Goal: Information Seeking & Learning: Obtain resource

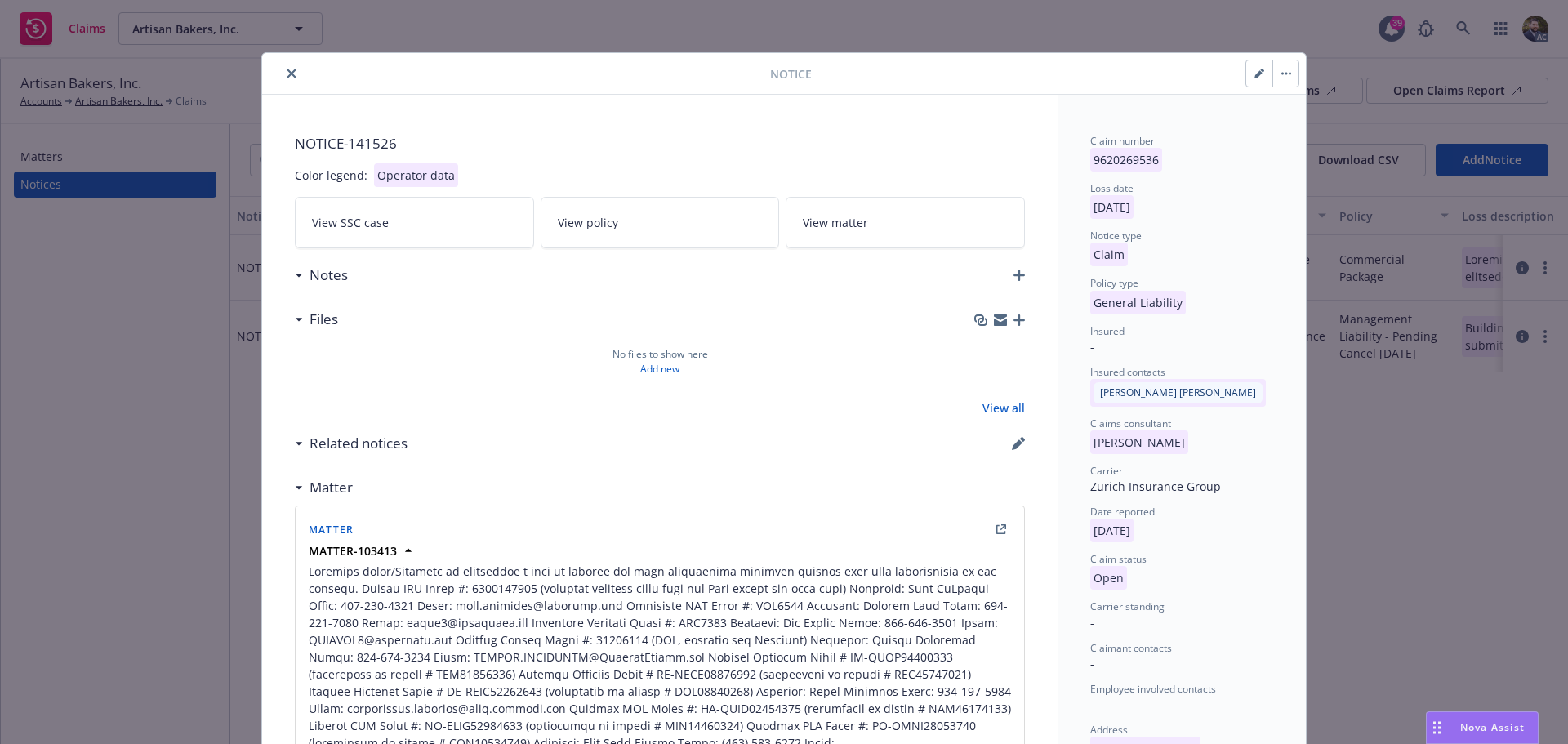
drag, startPoint x: 1250, startPoint y: 67, endPoint x: 1200, endPoint y: 168, distance: 112.7
click at [1250, 67] on button "button" at bounding box center [1259, 73] width 26 height 26
select select "GENERAL_LIABILITY"
select select "open"
select select "CLAIM"
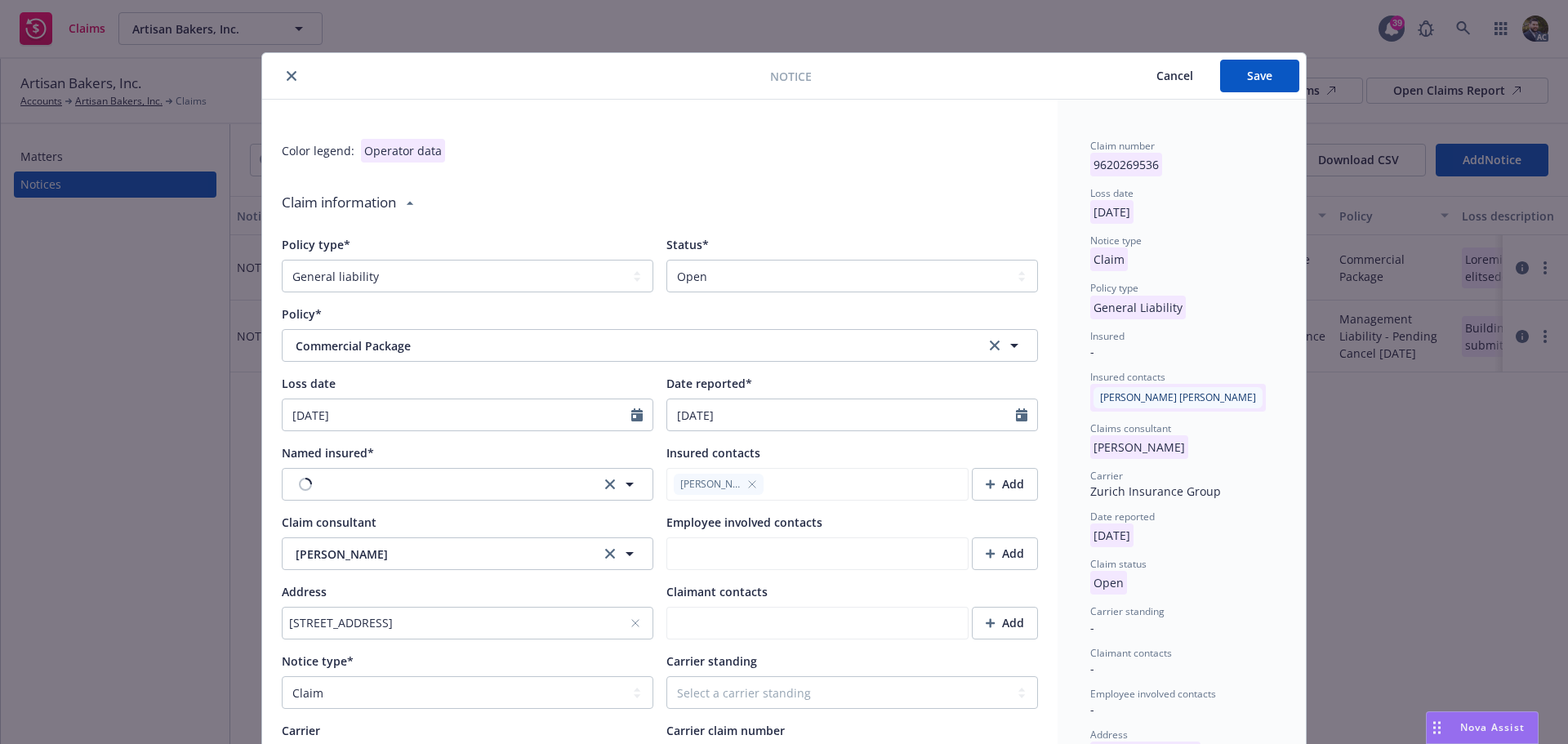
type textarea "x"
type textarea "Building owner/Landlord is submitting a bill to insured for roof replacement al…"
click at [798, 281] on select "Select a status Closed Open" at bounding box center [851, 276] width 371 height 32
select select "closed"
click at [666, 260] on select "Select a status Closed Open" at bounding box center [851, 276] width 371 height 32
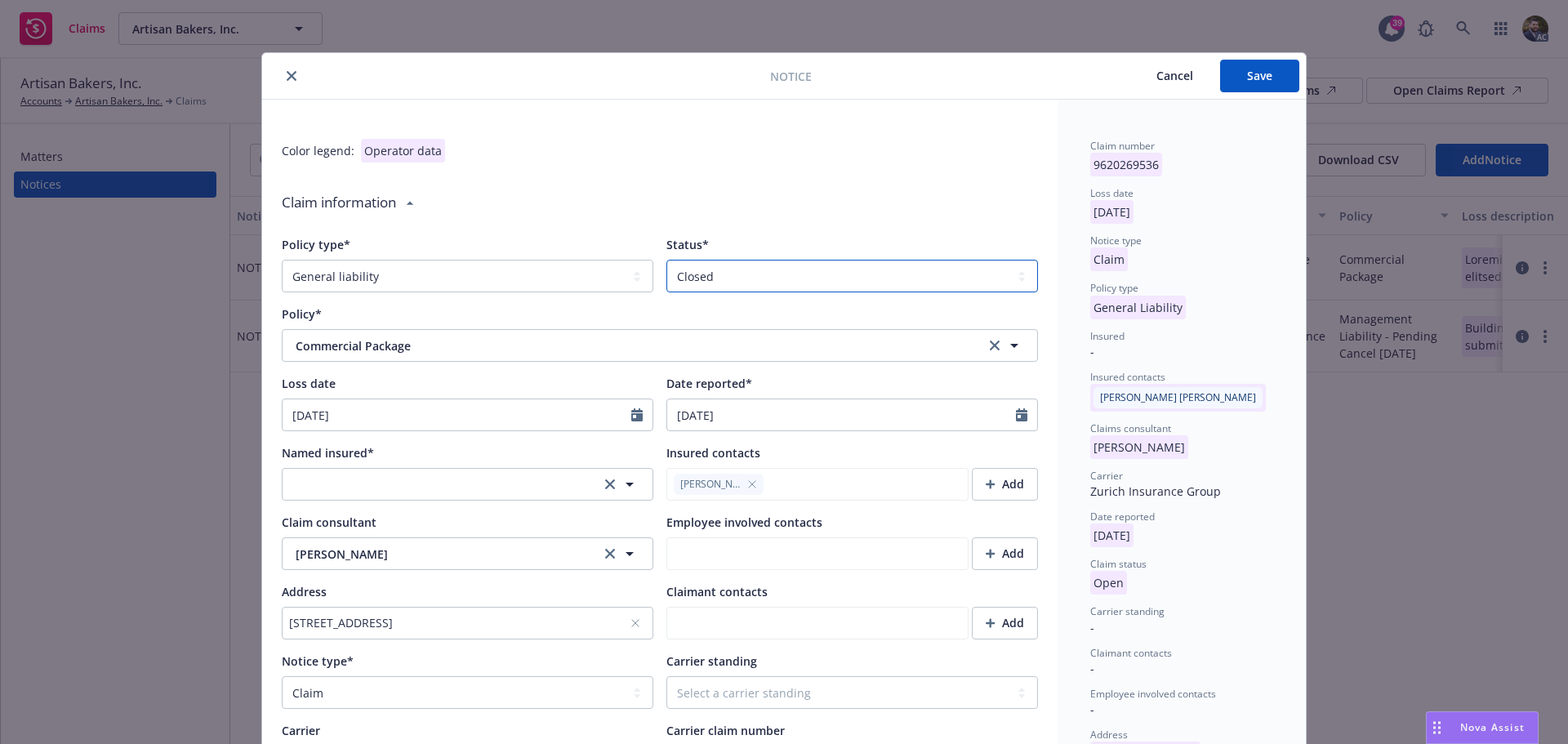
type textarea "x"
type textarea "Building owner/Landlord is submitting a bill to insured for roof replacement al…"
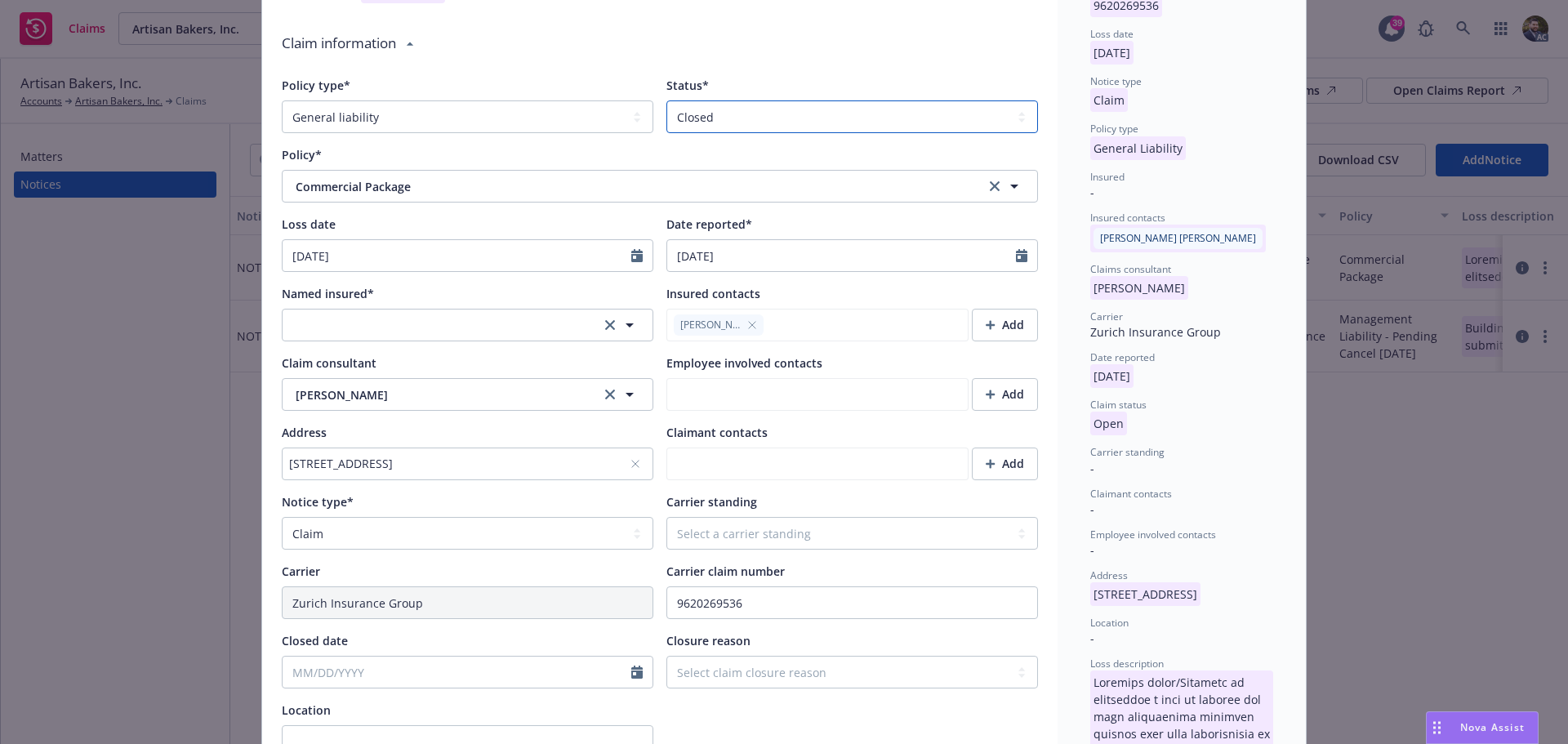
scroll to position [164, 0]
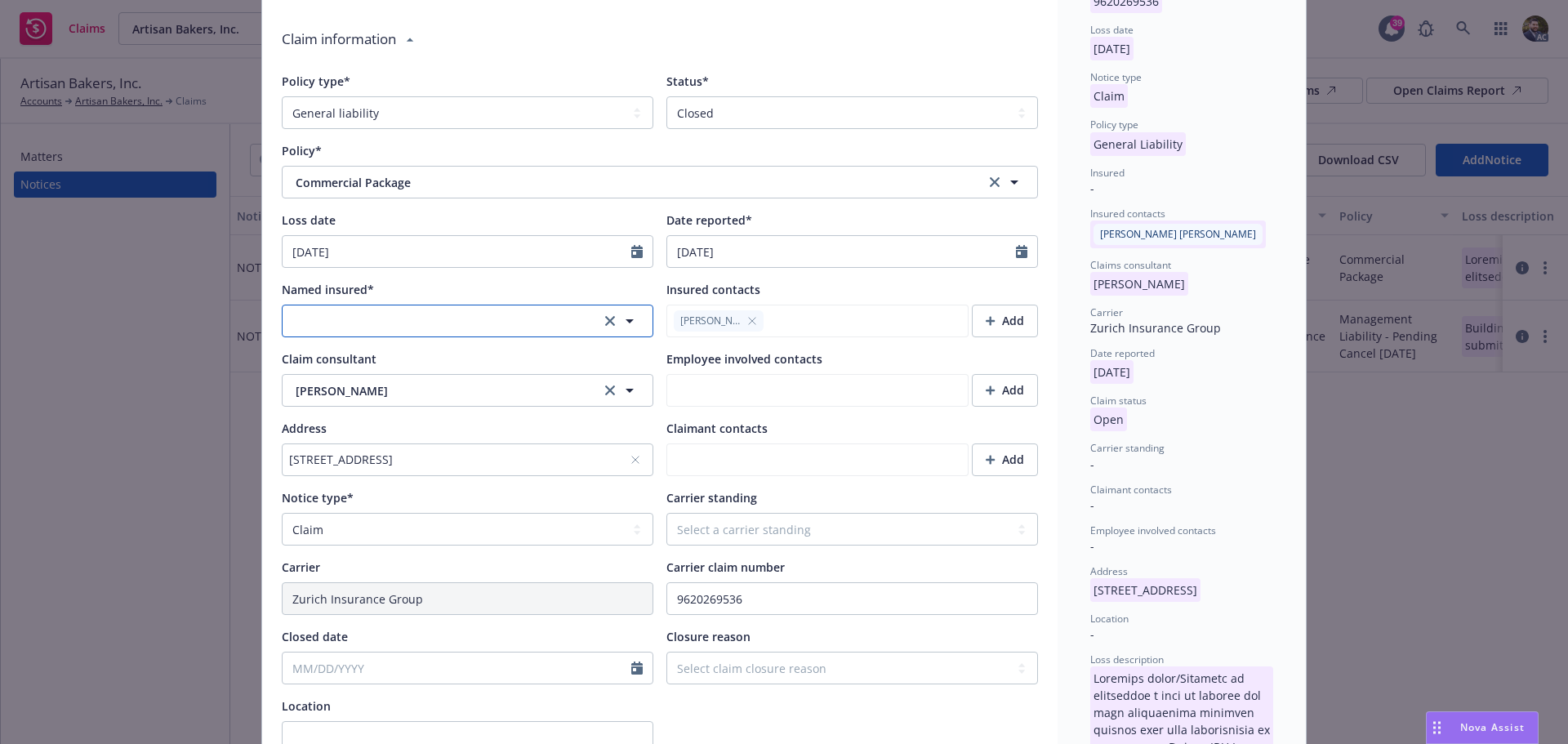
click at [547, 325] on button "button" at bounding box center [467, 321] width 371 height 32
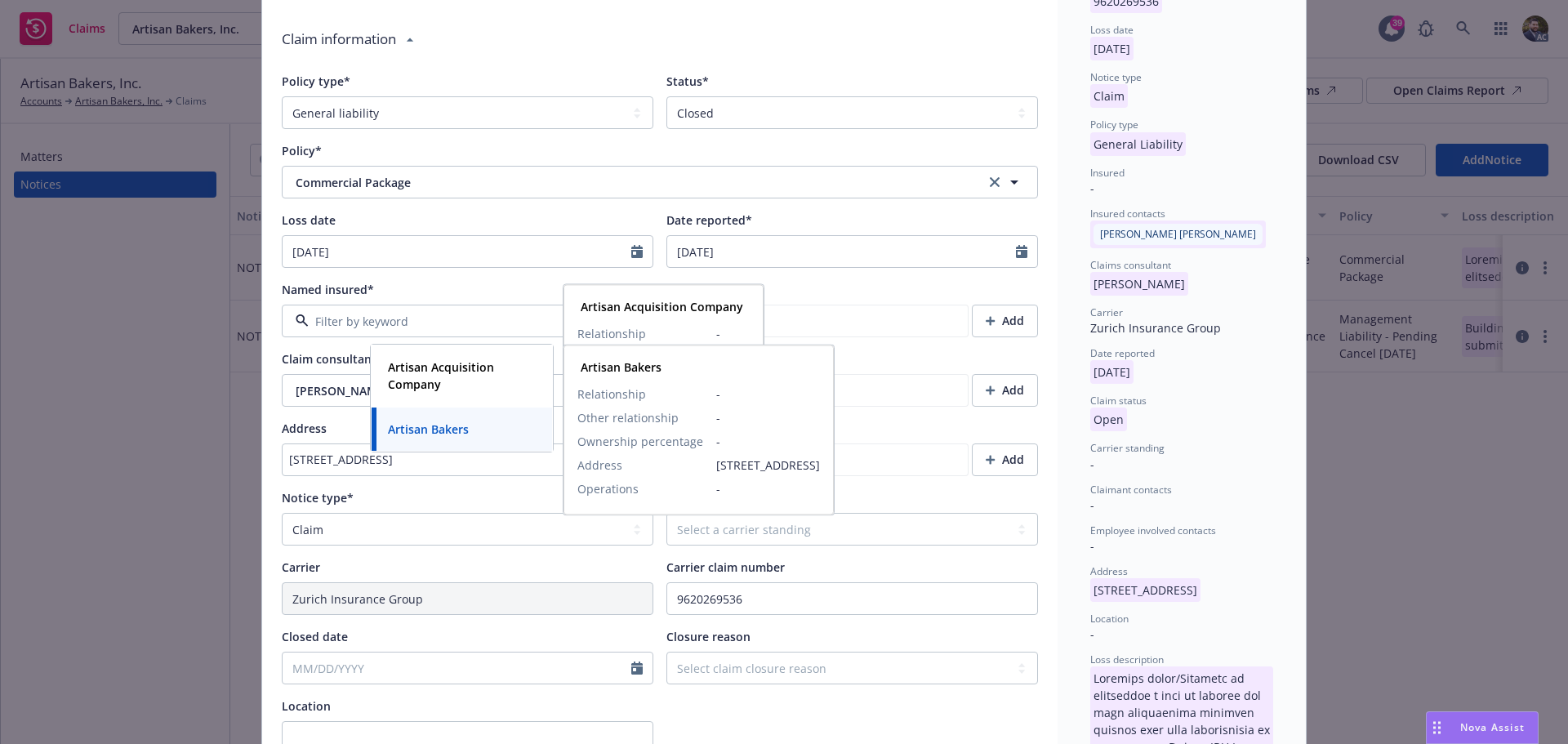
click at [485, 429] on div "Artisan Bakers" at bounding box center [461, 429] width 161 height 23
type textarea "x"
type textarea "Building owner/Landlord is submitting a bill to insured for roof replacement al…"
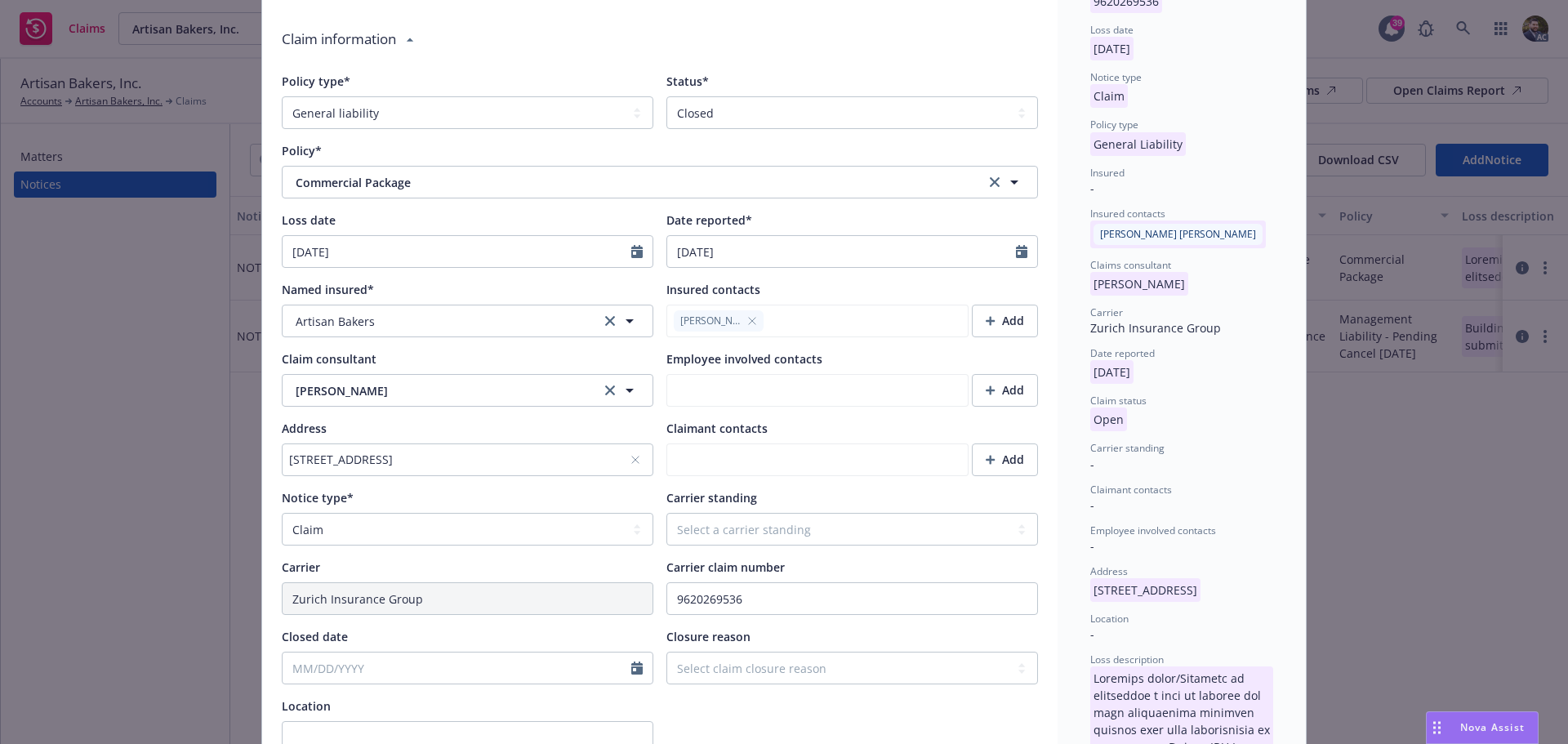
scroll to position [245, 0]
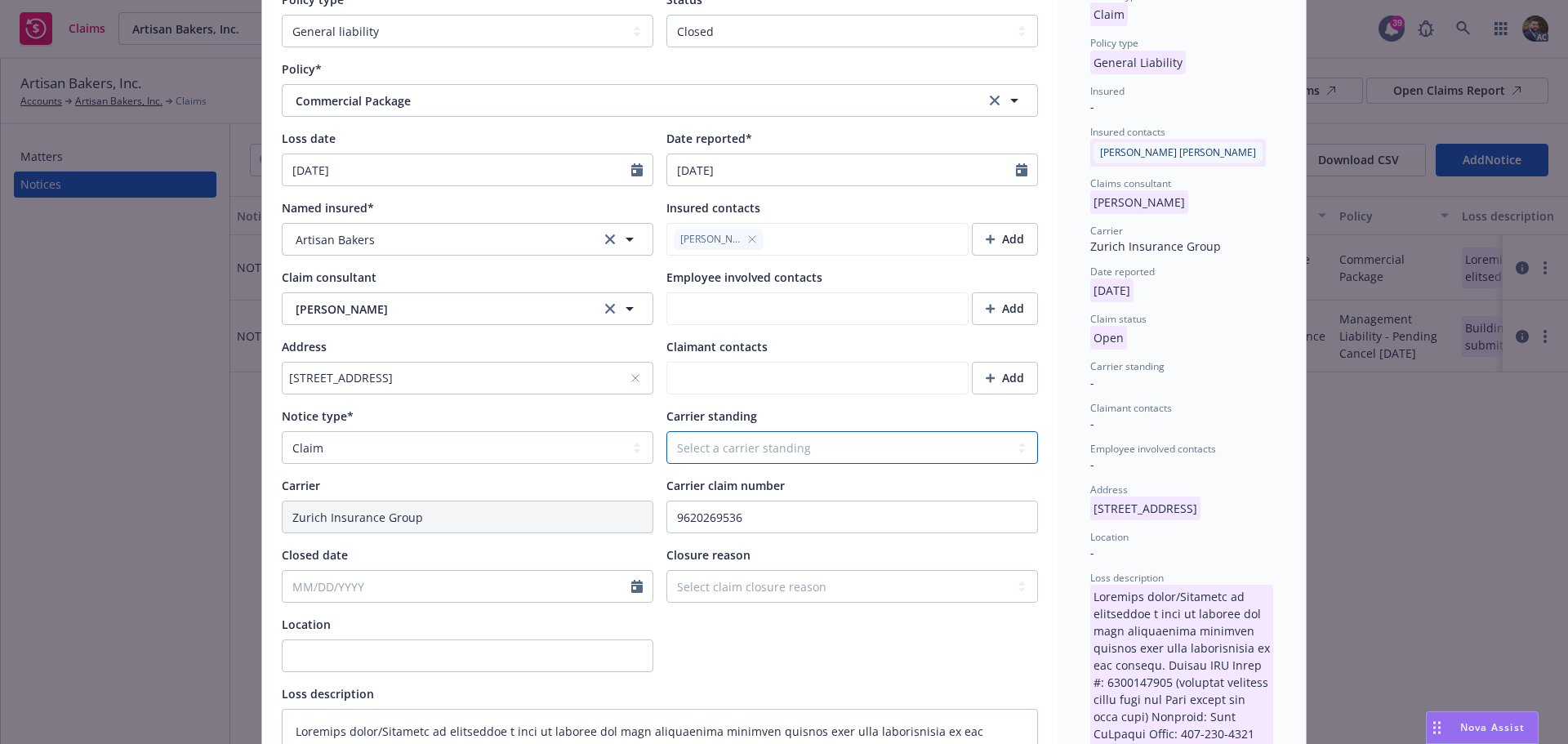
click at [737, 448] on select "Select a carrier standing Closed Not submitted Open Reopened Subrogated Withdra…" at bounding box center [851, 448] width 371 height 32
select select "CLOSED"
click at [666, 432] on select "Select a carrier standing Closed Not submitted Open Reopened Subrogated Withdra…" at bounding box center [851, 448] width 371 height 32
type textarea "x"
type textarea "Building owner/Landlord is submitting a bill to insured for roof replacement al…"
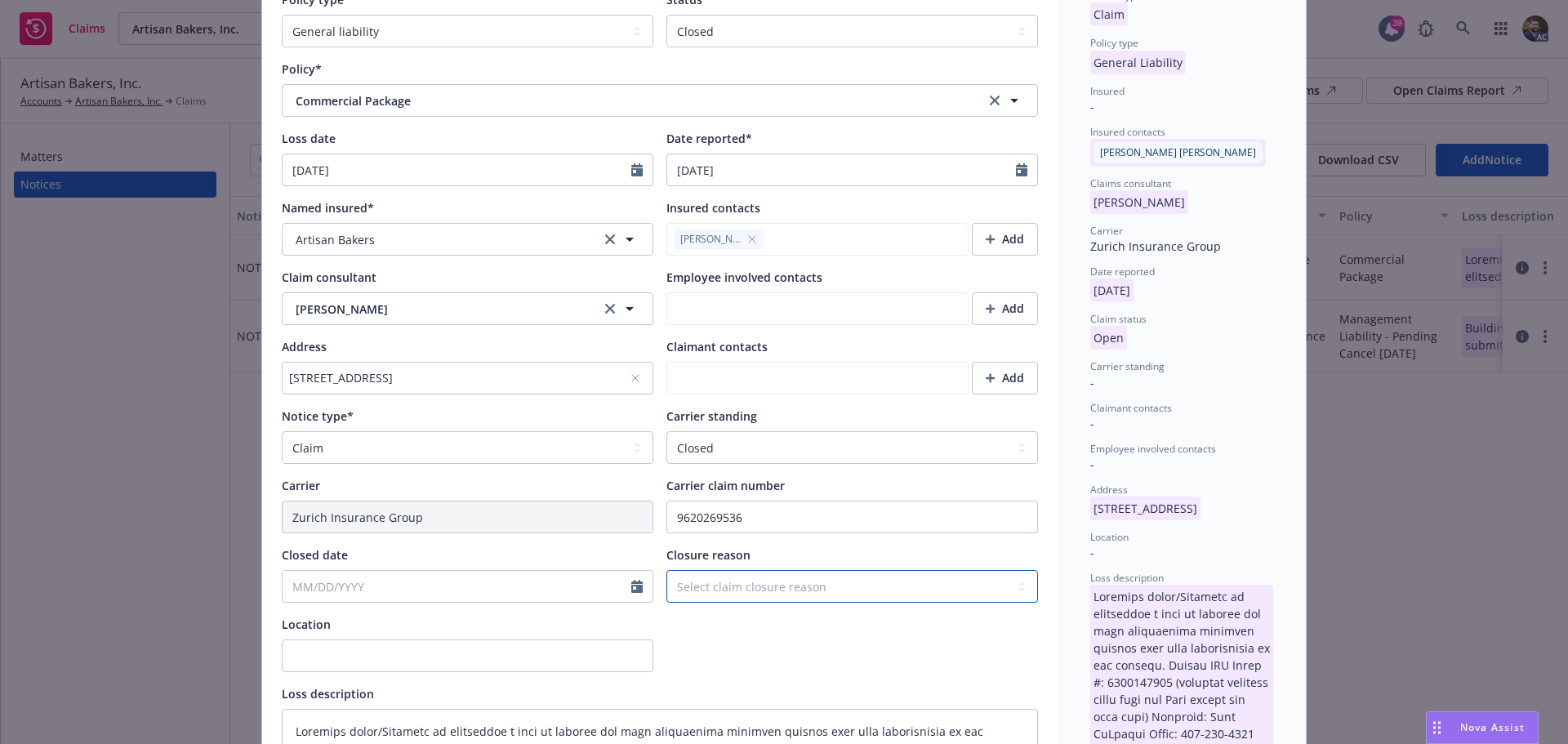
click at [743, 587] on select "Select claim closure reason Administrative closure Closed Closed no liability f…" at bounding box center [851, 587] width 371 height 32
select select "settled"
click at [666, 570] on select "Select claim closure reason Administrative closure Closed Closed no liability f…" at bounding box center [851, 587] width 371 height 32
type textarea "x"
type textarea "Building owner/Landlord is submitting a bill to insured for roof replacement al…"
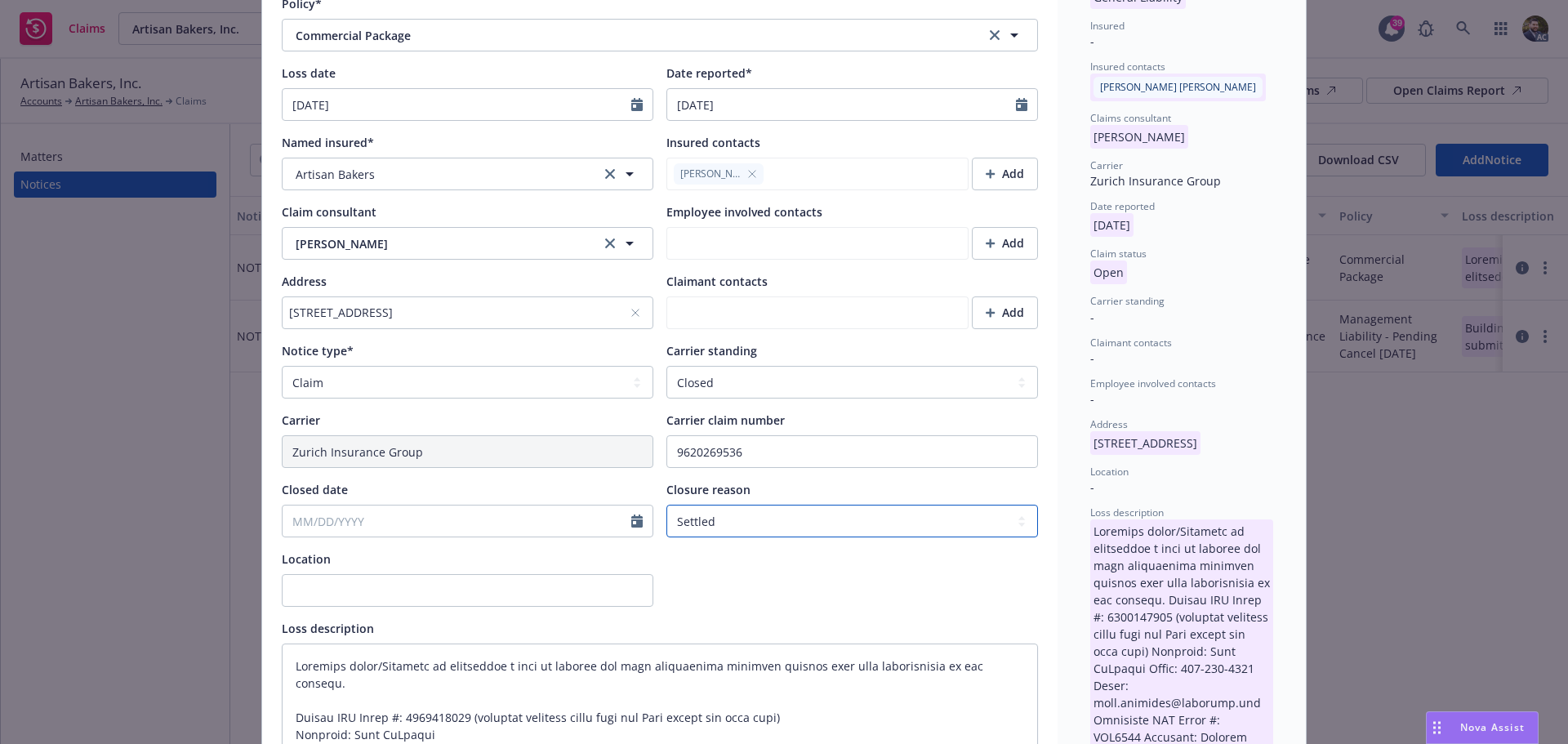
scroll to position [327, 0]
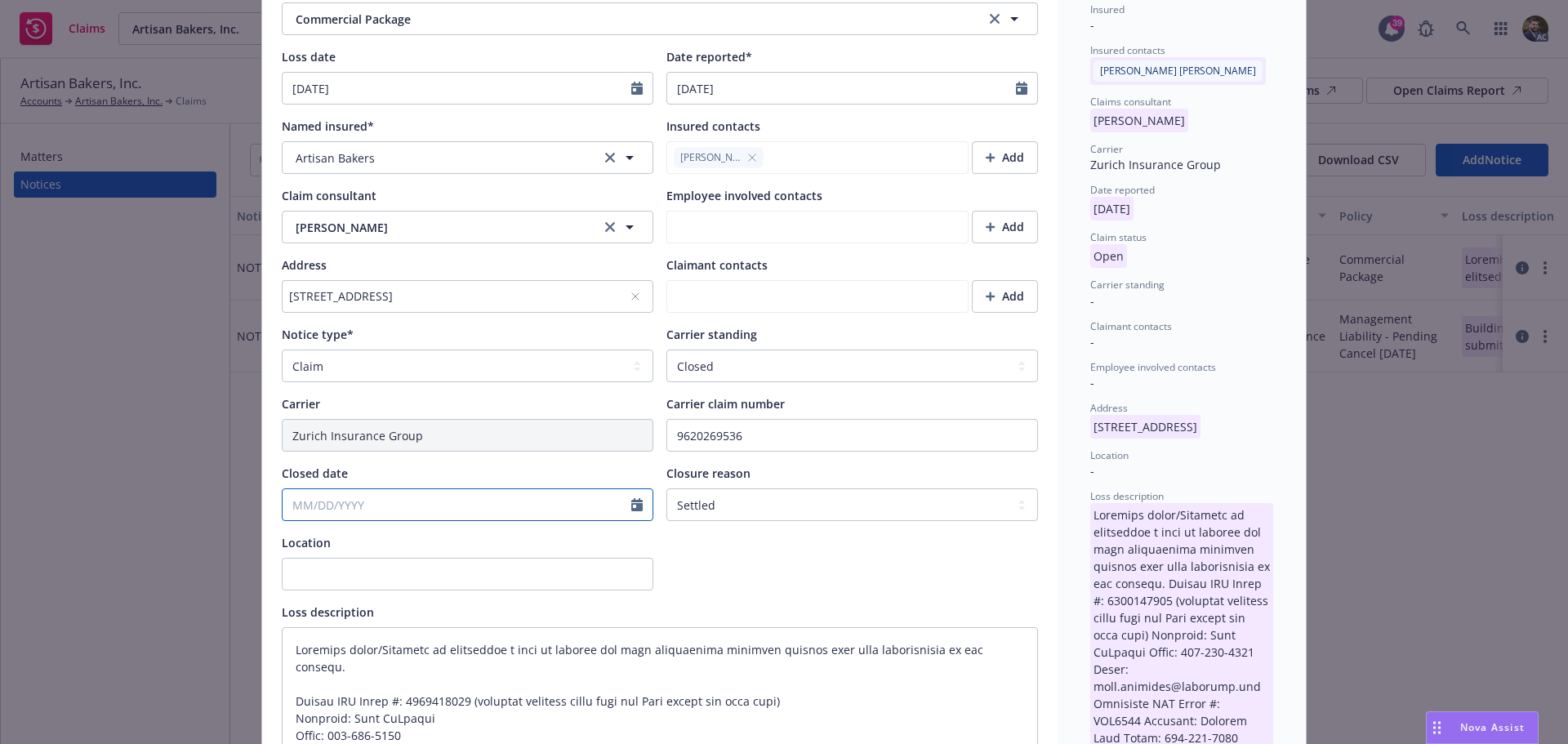
select select "8"
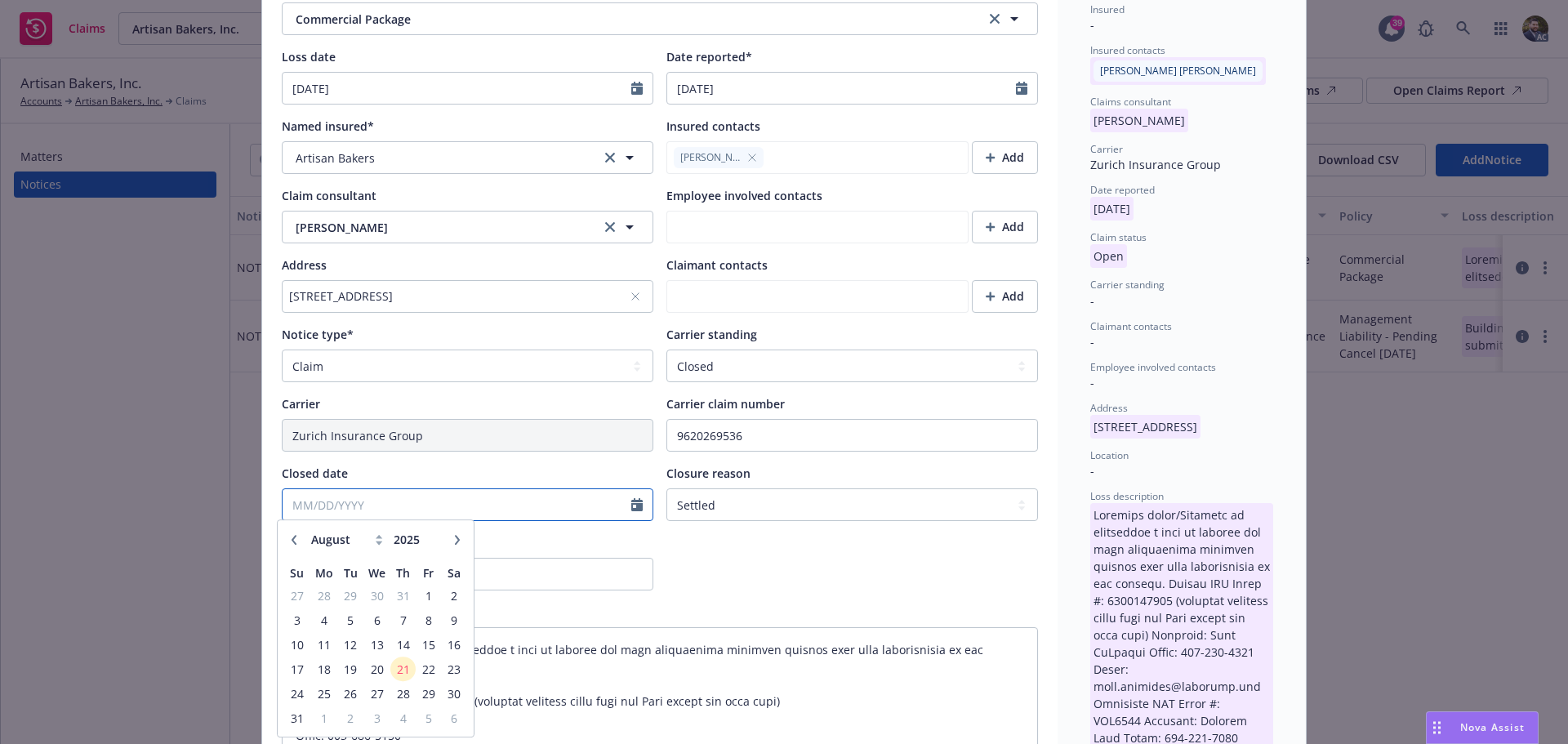
click at [481, 509] on input "Closed date" at bounding box center [457, 505] width 349 height 31
click at [405, 674] on span "21" at bounding box center [403, 673] width 22 height 21
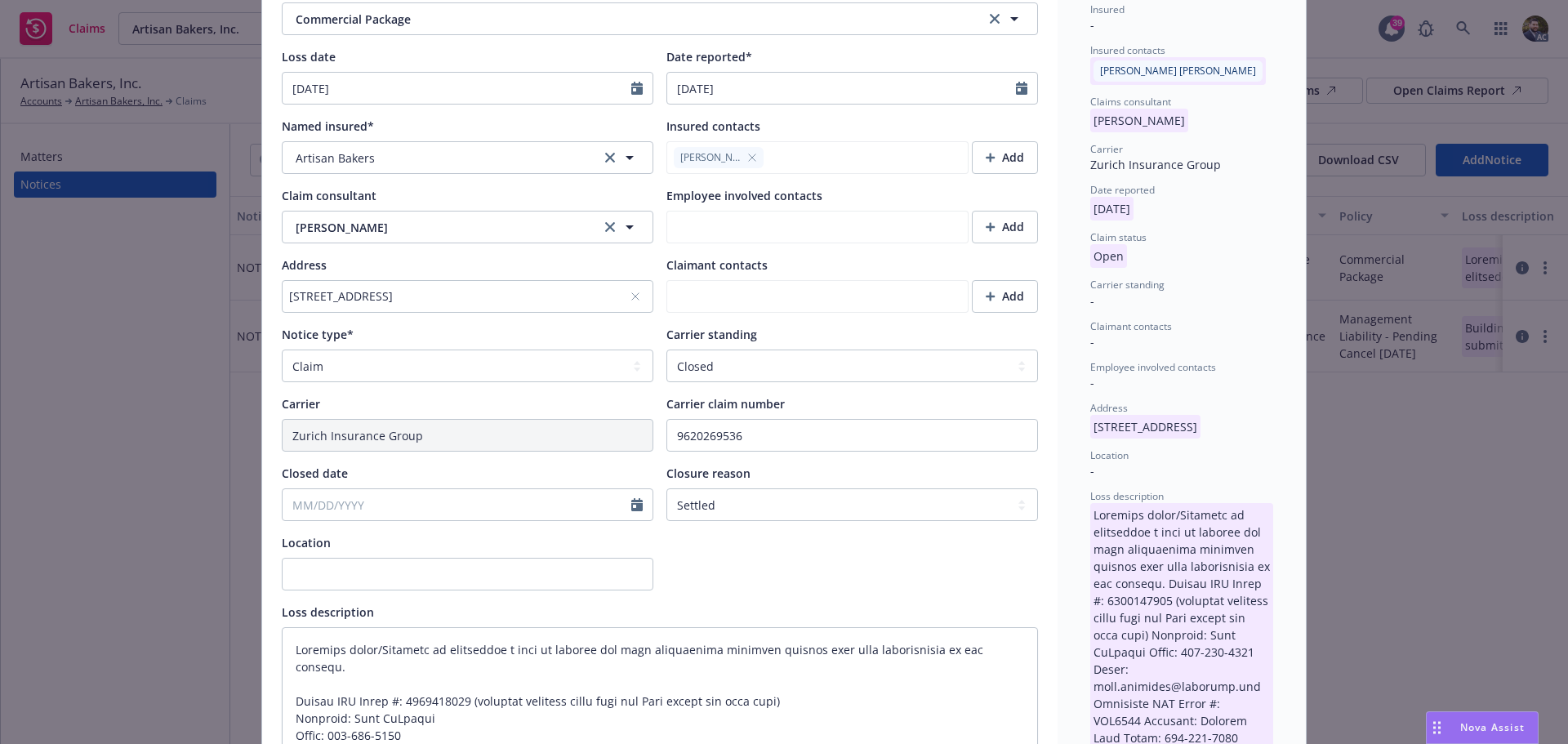
type textarea "x"
type input "[DATE]"
type textarea "Building owner/Landlord is submitting a bill to insured for roof replacement al…"
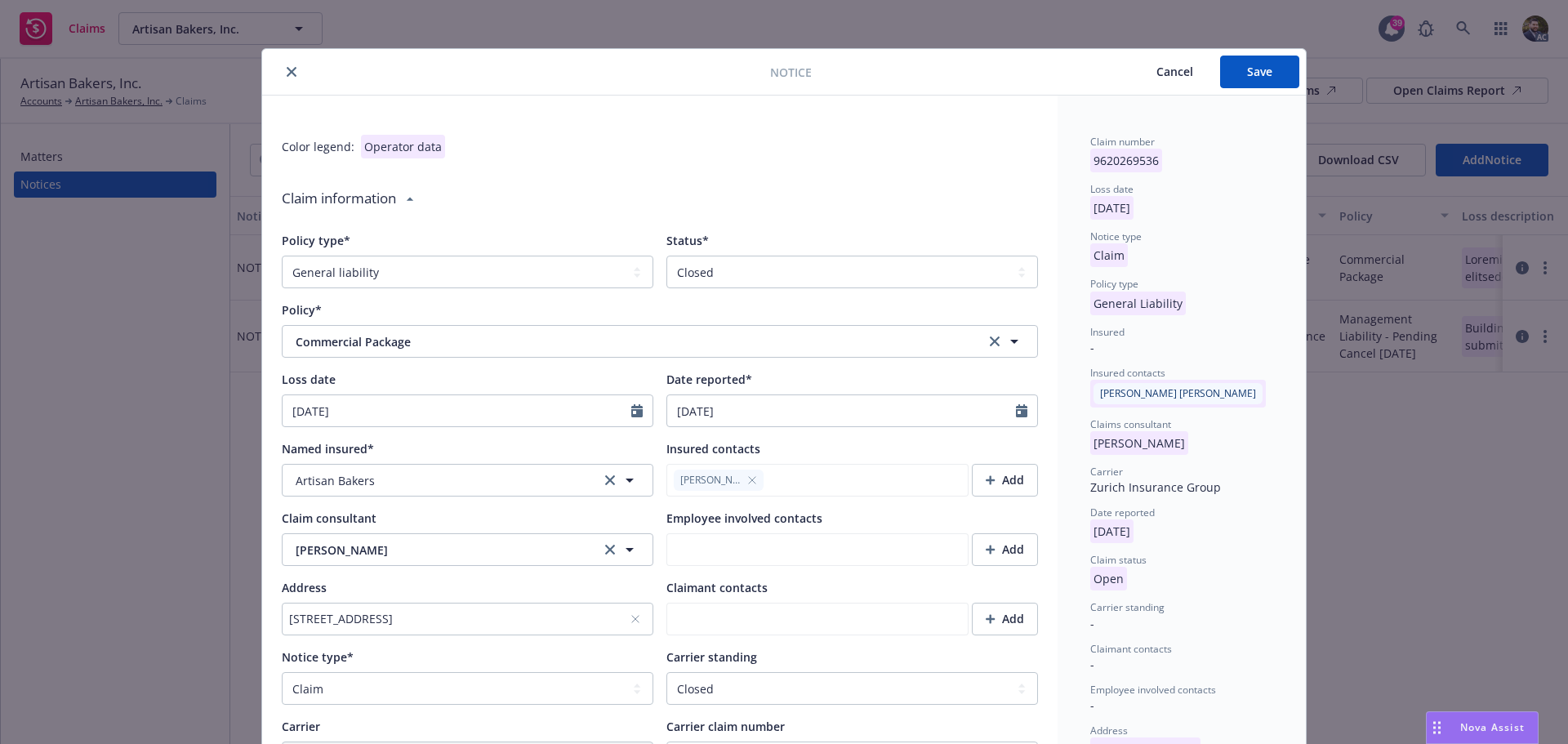
scroll to position [0, 0]
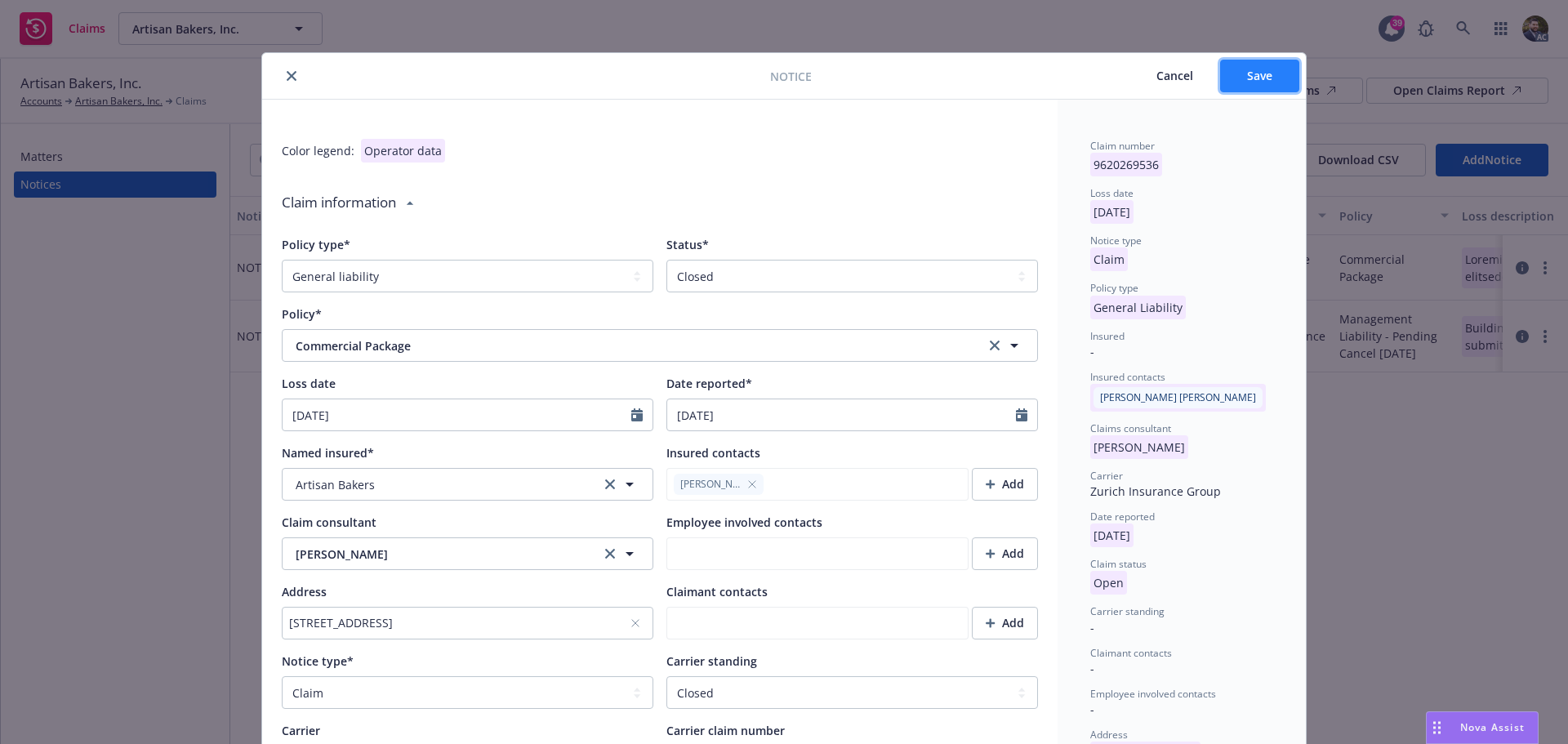
click at [1269, 75] on button "Save" at bounding box center [1260, 76] width 79 height 32
type textarea "x"
type textarea "Building owner/Landlord is submitting a bill to insured for roof replacement al…"
type textarea "x"
type textarea "Building owner/Landlord is submitting a bill to insured for roof replacement al…"
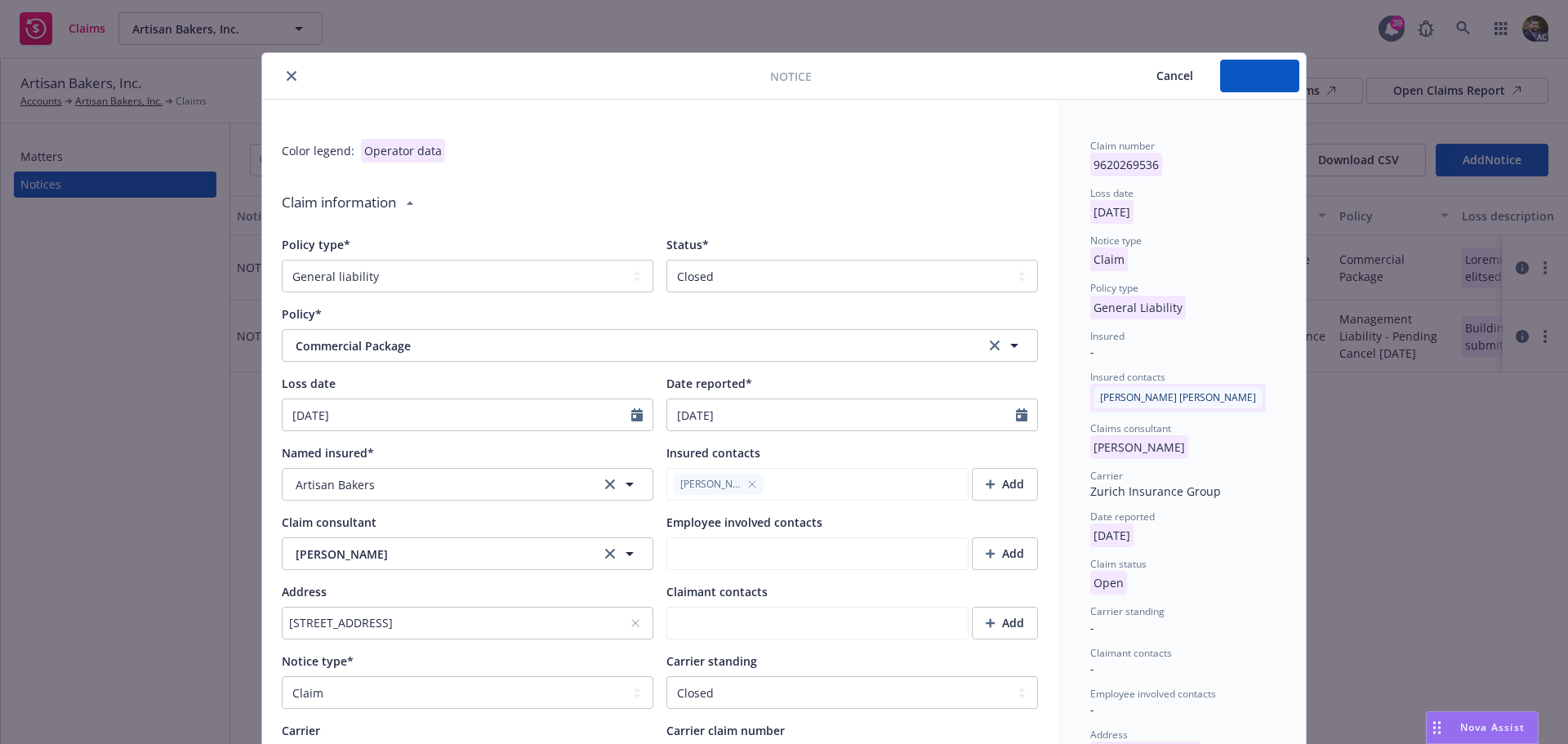
type textarea "x"
type textarea "Building owner/Landlord is submitting a bill to insured for roof replacement al…"
type textarea "x"
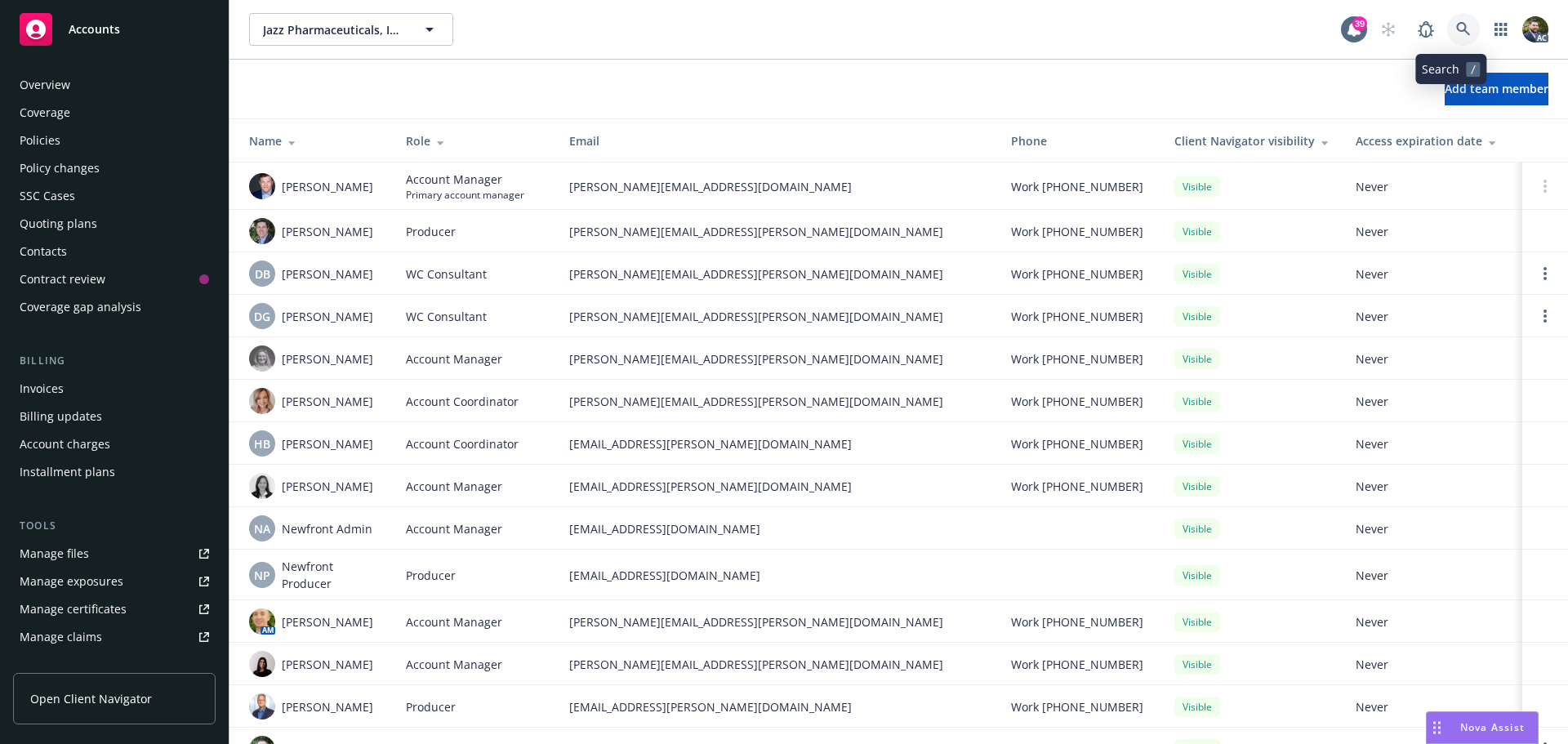
click at [1457, 23] on icon at bounding box center [1463, 30] width 14 height 14
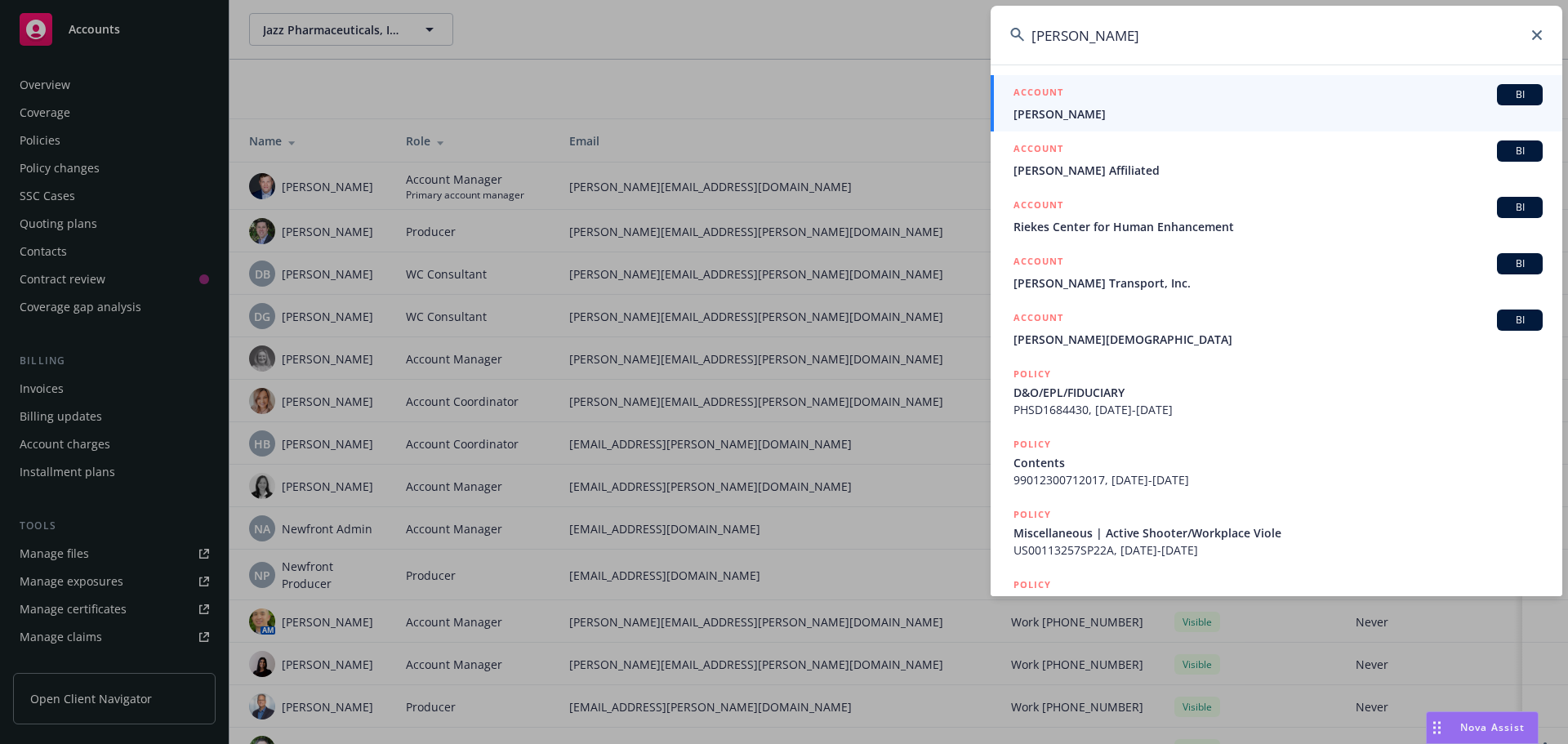
type input "[PERSON_NAME]"
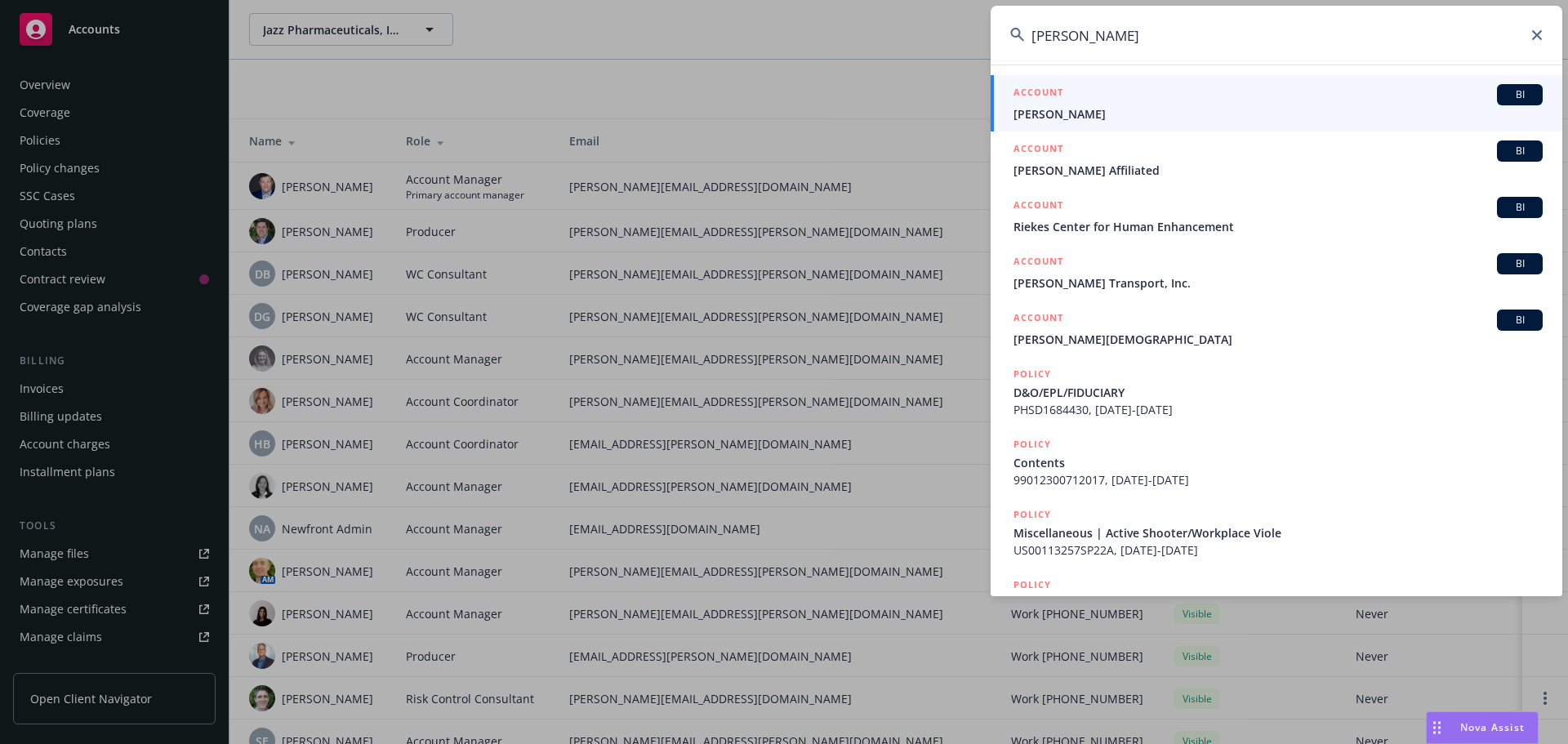
drag, startPoint x: 223, startPoint y: 1, endPoint x: 1236, endPoint y: 37, distance: 1013.6
click at [1239, 37] on input "reikes" at bounding box center [1277, 34] width 572 height 58
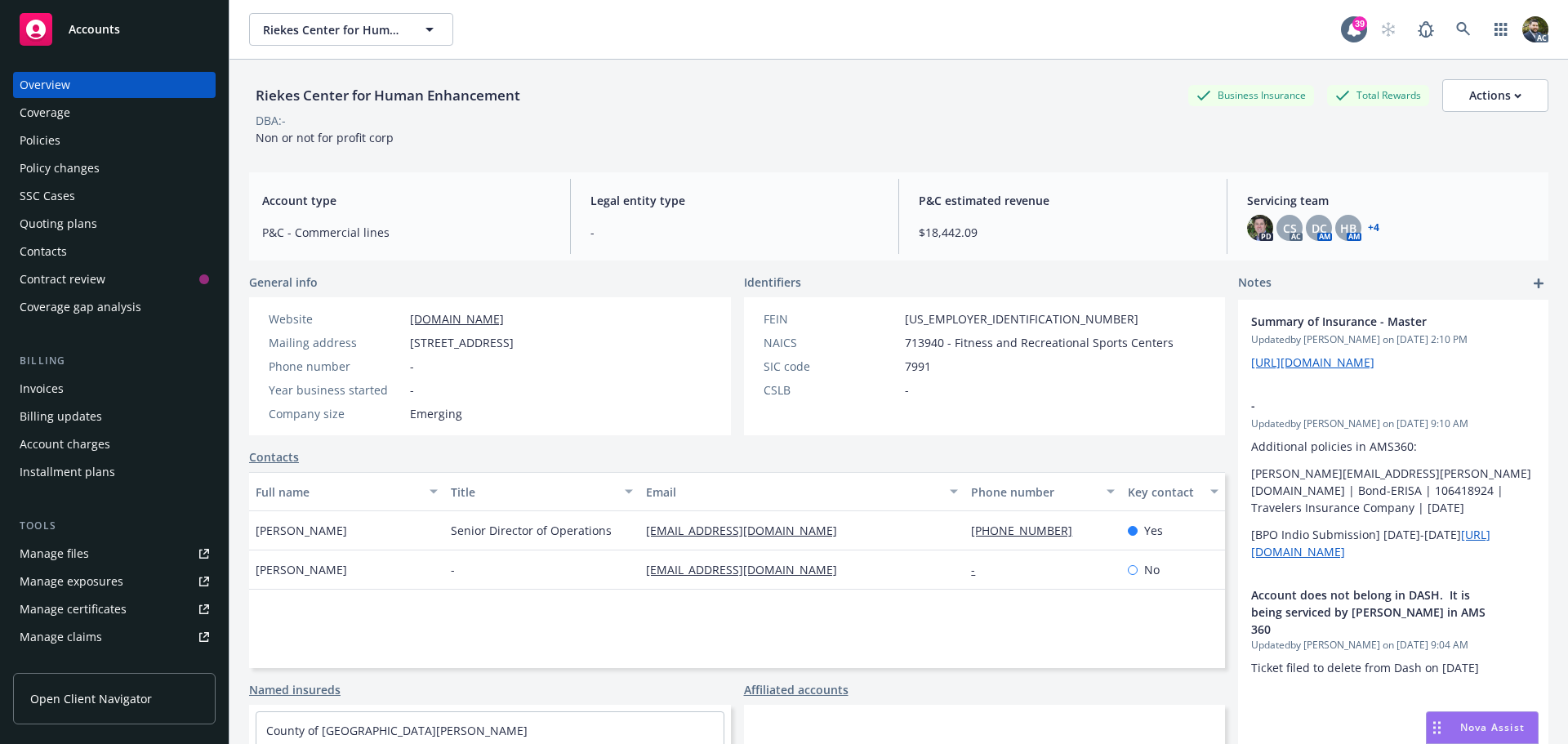
click at [120, 138] on div "Policies" at bounding box center [114, 140] width 190 height 26
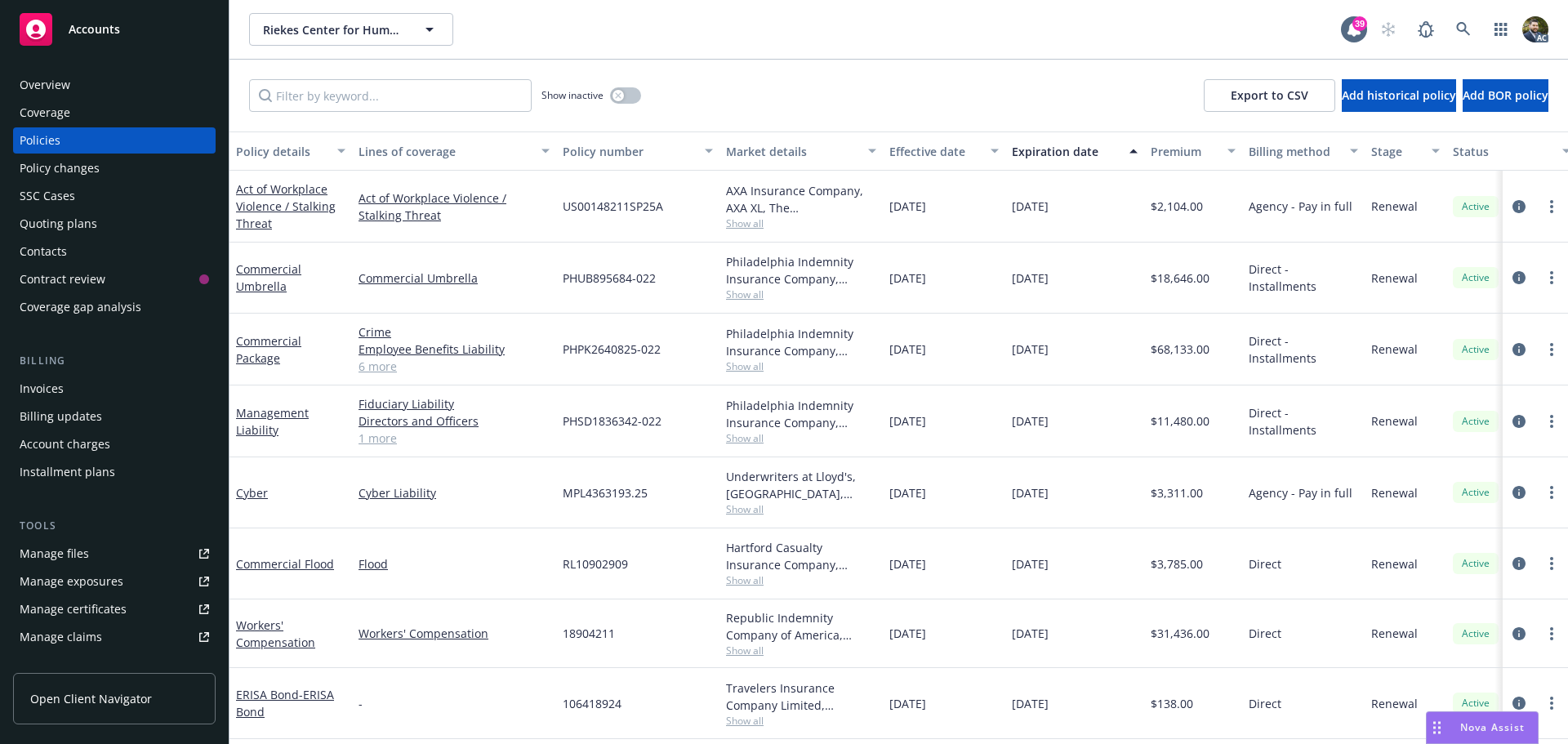
click at [288, 156] on div "Policy details" at bounding box center [281, 151] width 92 height 17
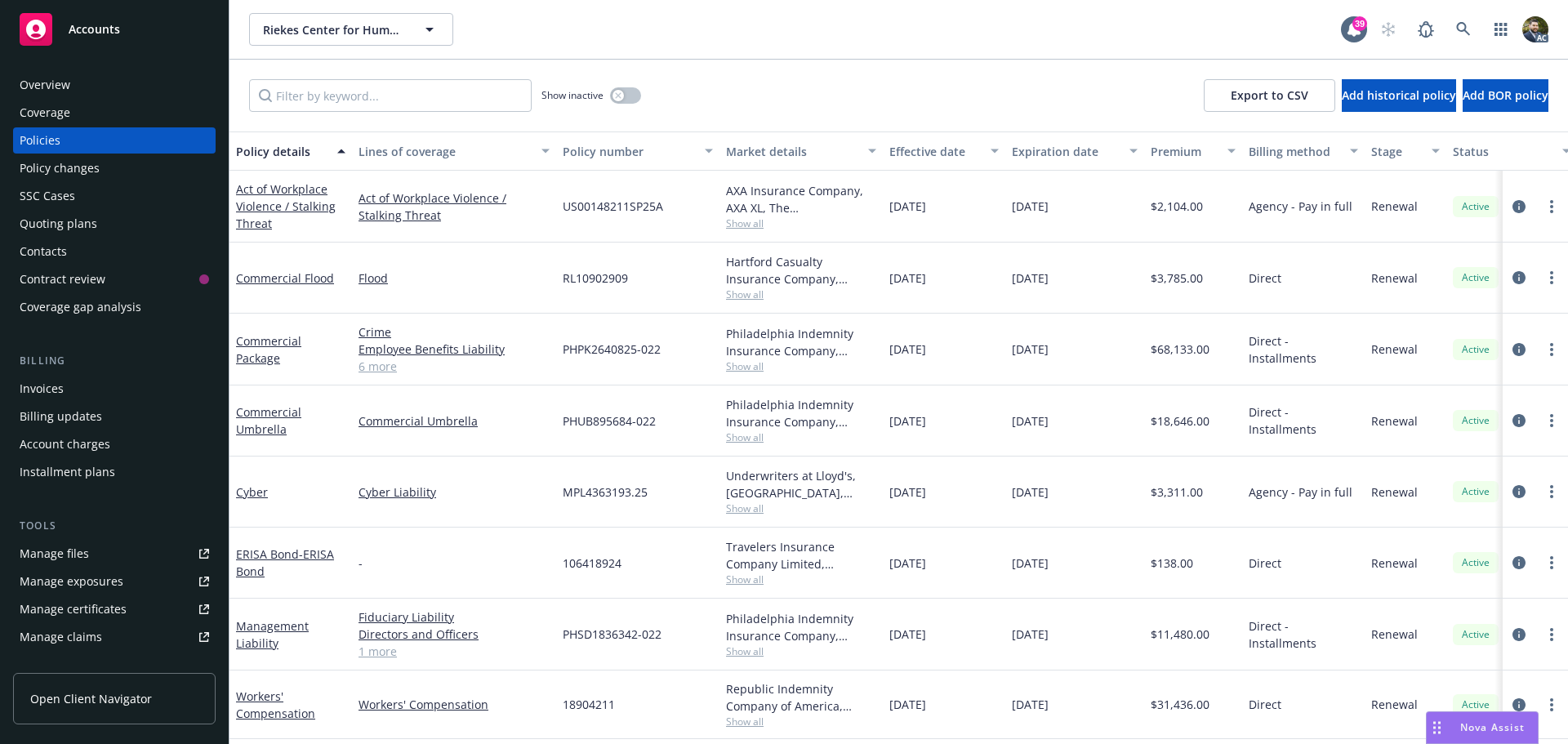
scroll to position [7, 0]
drag, startPoint x: 663, startPoint y: 630, endPoint x: 556, endPoint y: 628, distance: 107.0
click at [556, 628] on div "PHSD1836342-022" at bounding box center [637, 635] width 164 height 72
copy span "PHSD1836342-022"
drag, startPoint x: 949, startPoint y: 627, endPoint x: 893, endPoint y: 627, distance: 56.0
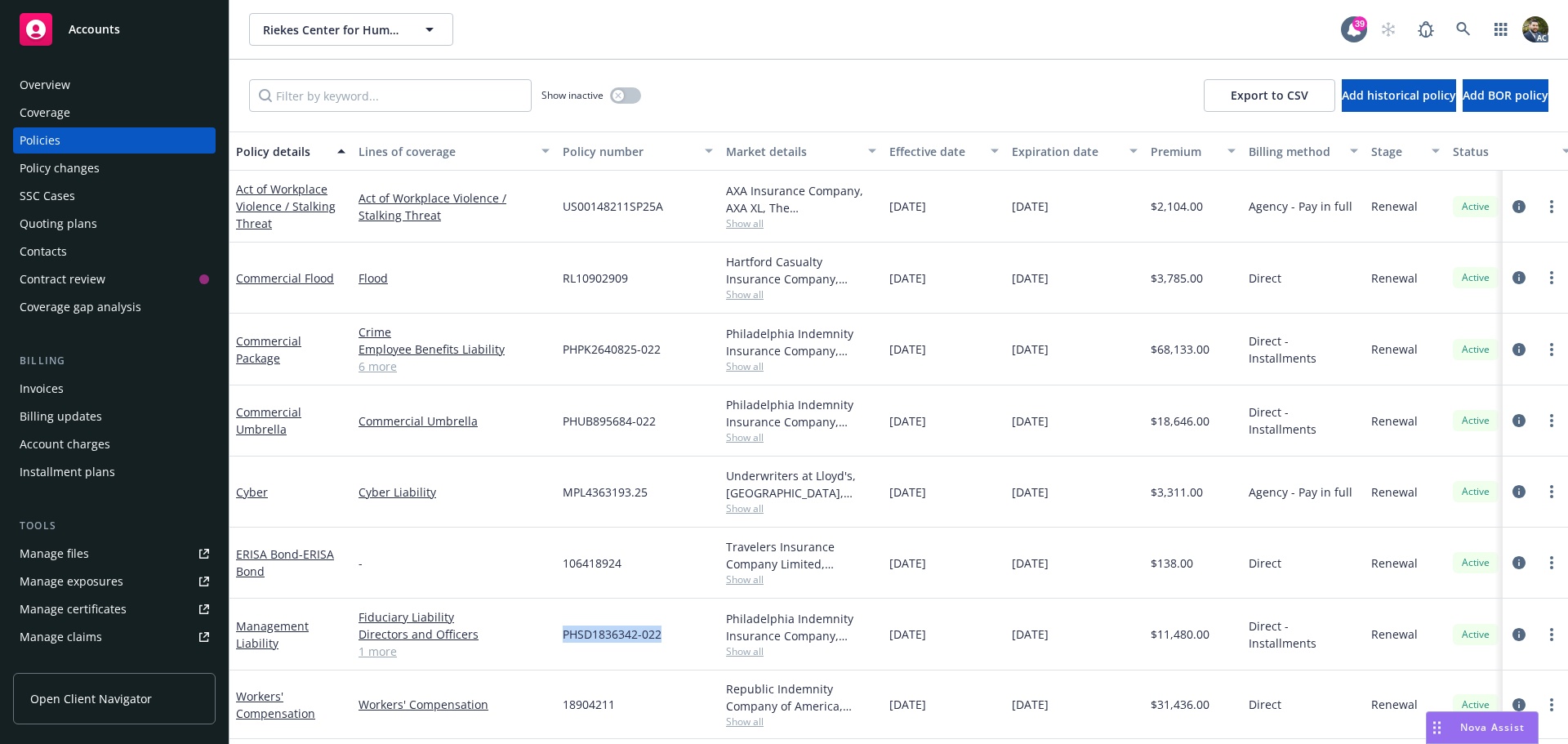
click at [893, 627] on span "01/01/2025" at bounding box center [907, 634] width 37 height 17
copy span "01/01/2025"
click at [149, 79] on div "Overview" at bounding box center [114, 85] width 190 height 26
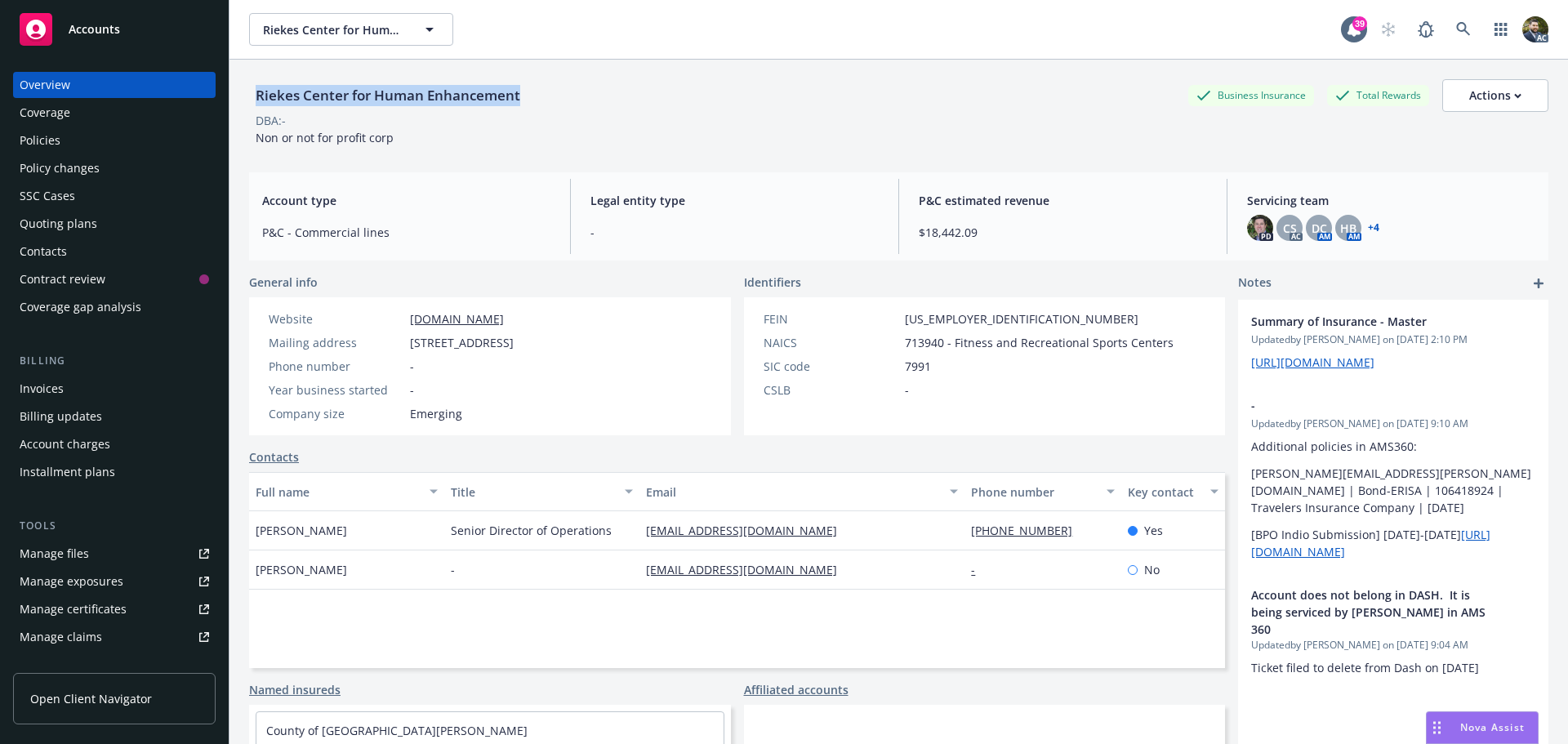
drag, startPoint x: 527, startPoint y: 94, endPoint x: 256, endPoint y: 95, distance: 271.0
click at [256, 95] on div "Riekes Center for Human Enhancement Business Insurance Total Rewards Actions" at bounding box center [898, 95] width 1299 height 32
copy div "Riekes Center for Human Enhancement"
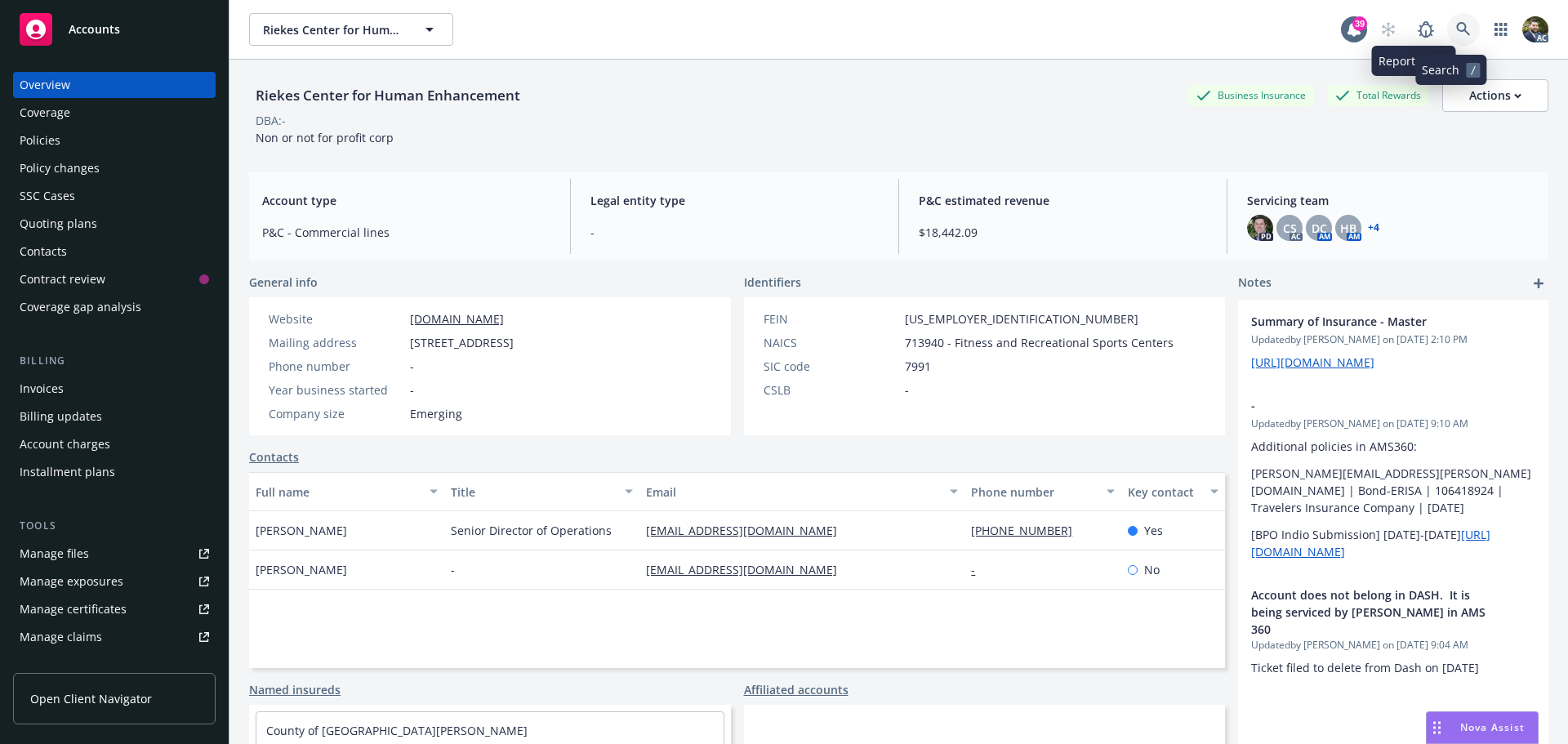
click at [1449, 20] on link at bounding box center [1463, 30] width 32 height 32
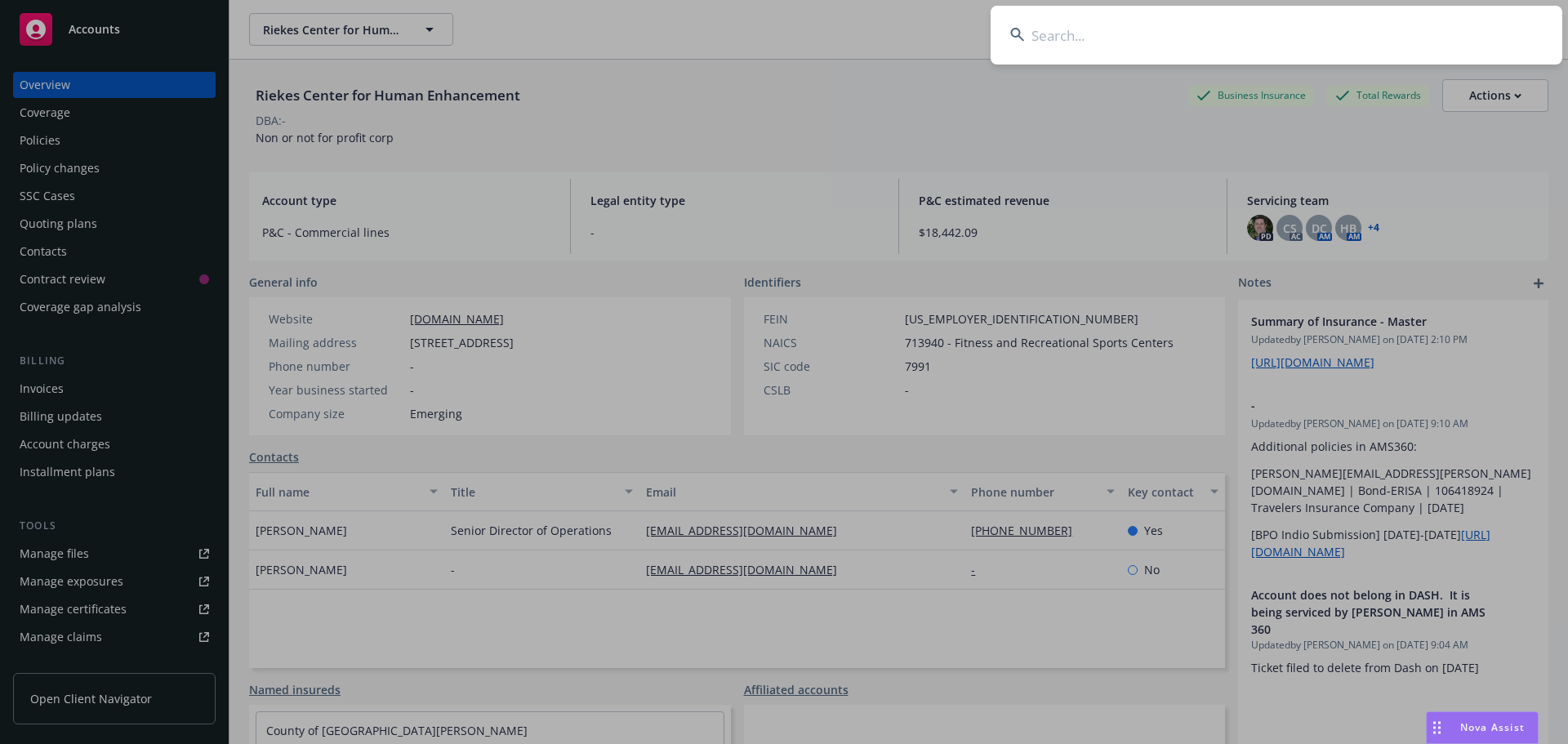
click at [1064, 36] on input at bounding box center [1277, 34] width 572 height 58
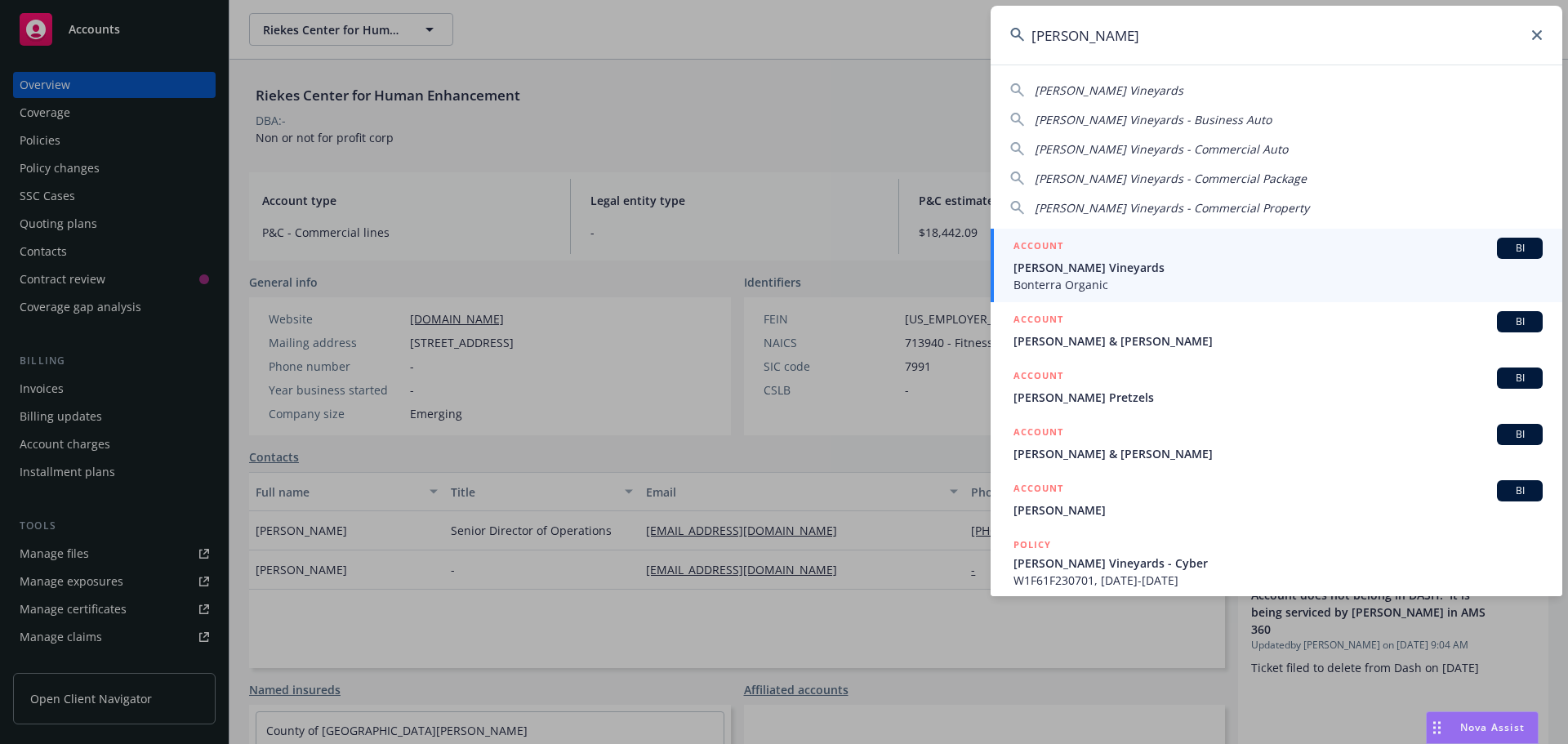
type input "fetzer"
click at [1122, 259] on span "Fetzer Vineyards" at bounding box center [1278, 267] width 529 height 17
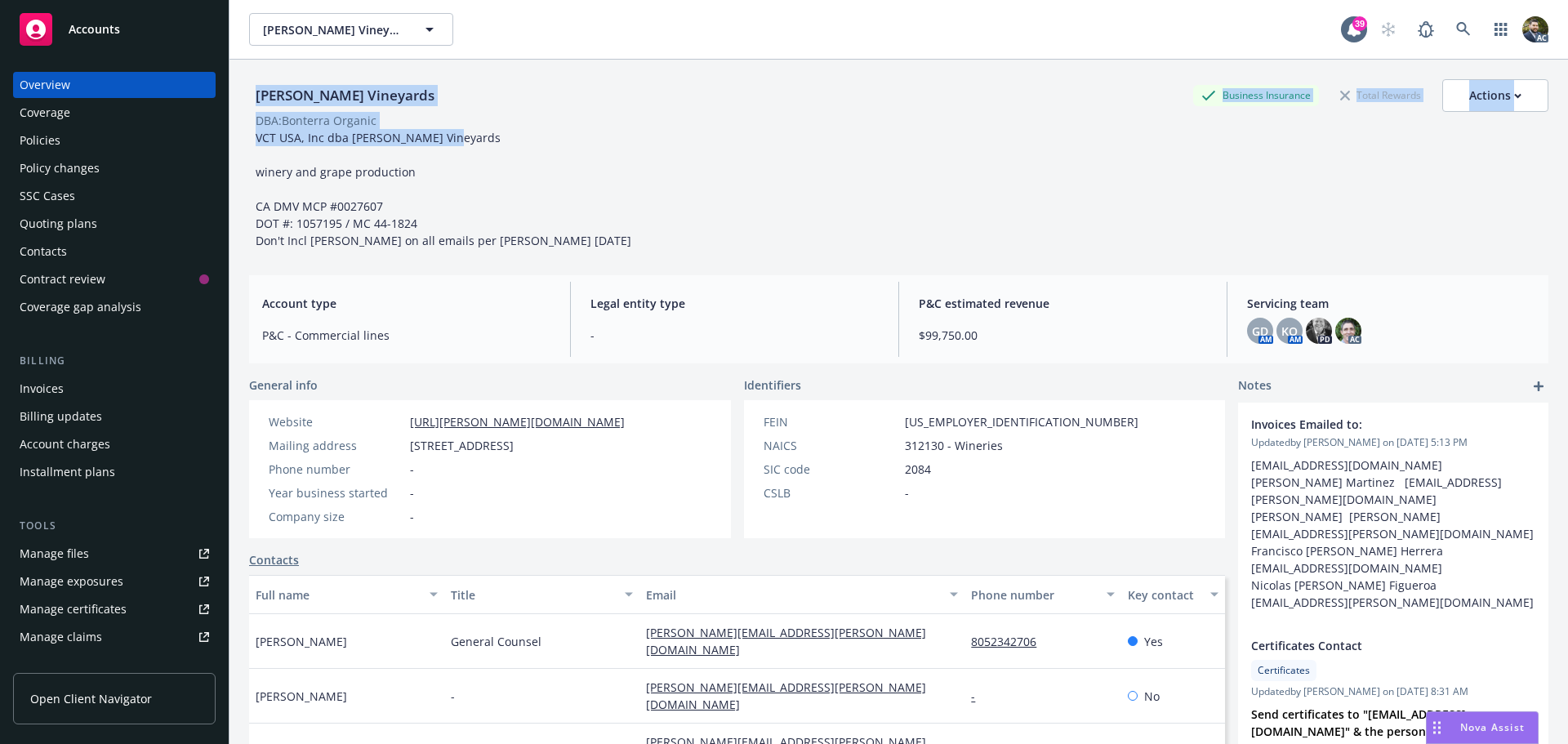
drag, startPoint x: 451, startPoint y: 136, endPoint x: 257, endPoint y: 108, distance: 196.0
click at [257, 108] on div "Fetzer Vineyards Business Insurance Total Rewards Actions DBA: Bonterra Organic…" at bounding box center [898, 164] width 1299 height 170
click at [333, 96] on div "Fetzer Vineyards" at bounding box center [344, 95] width 192 height 22
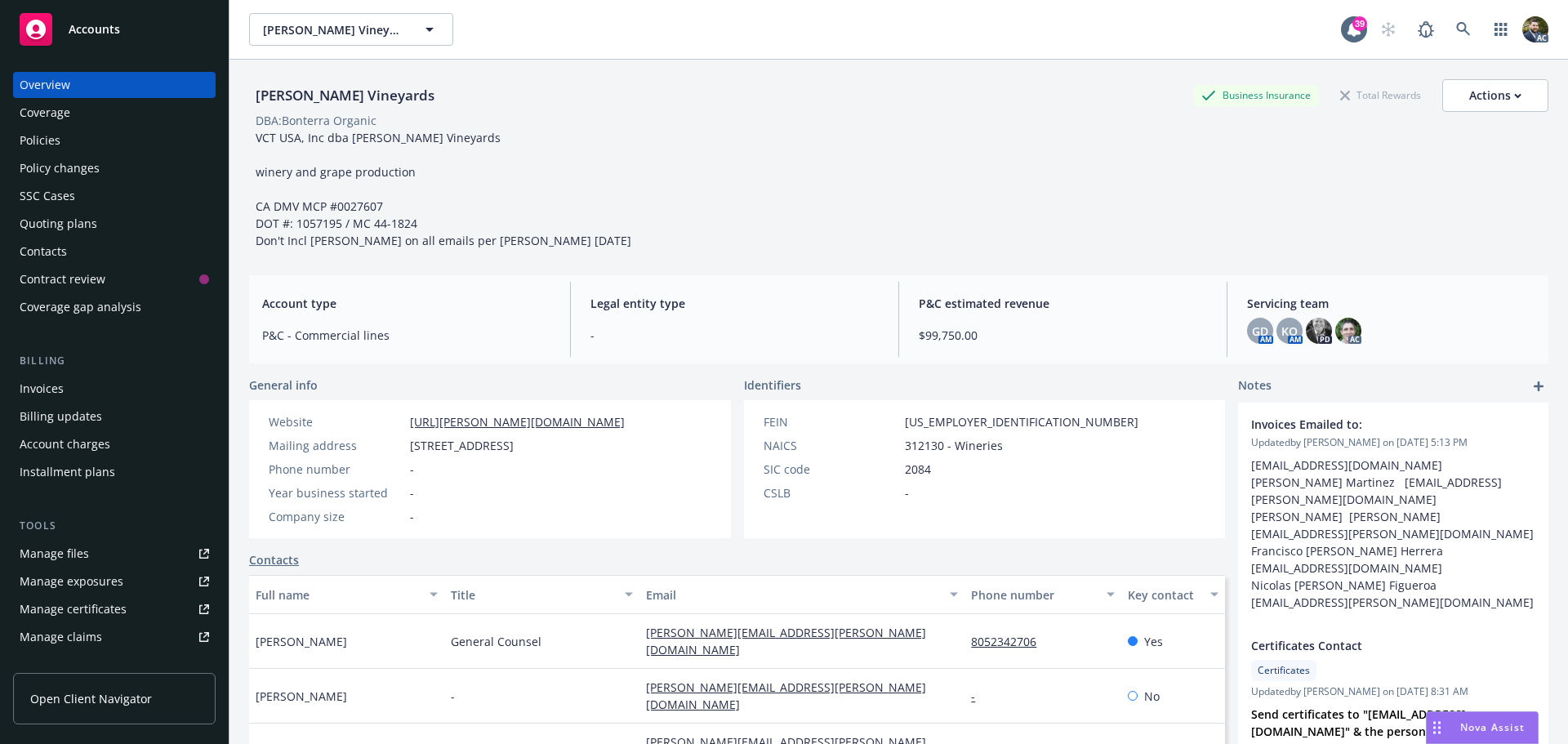
click at [110, 148] on div "Policies" at bounding box center [114, 140] width 190 height 26
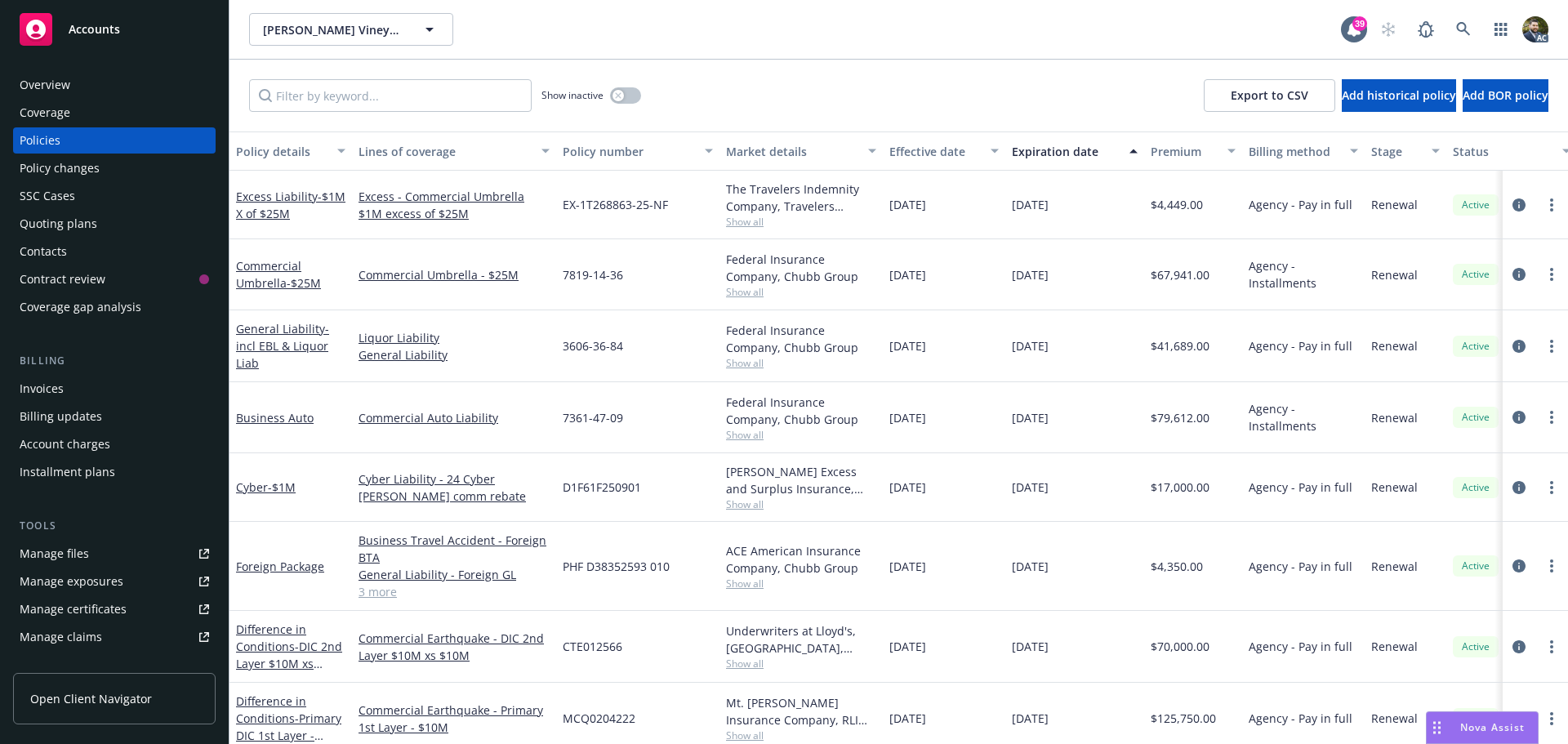
click at [103, 92] on div "Overview" at bounding box center [114, 85] width 190 height 26
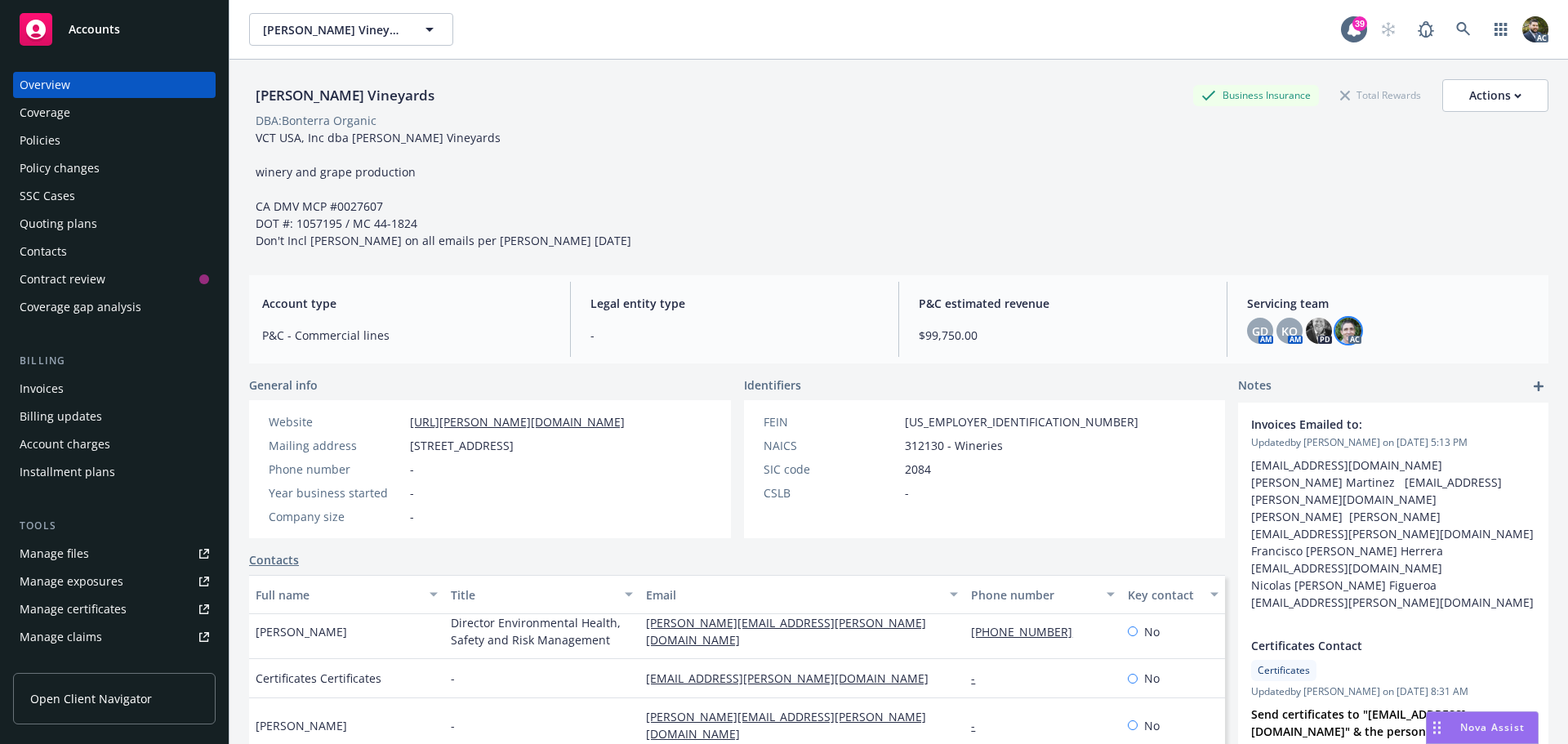
click at [1343, 324] on img at bounding box center [1348, 330] width 26 height 26
click at [1416, 329] on div "GD AM KO AM PD AC" at bounding box center [1391, 330] width 289 height 26
click at [1312, 332] on img at bounding box center [1318, 330] width 26 height 26
click at [1281, 334] on span "KO" at bounding box center [1289, 331] width 16 height 17
click at [84, 136] on div "Policies" at bounding box center [114, 140] width 190 height 26
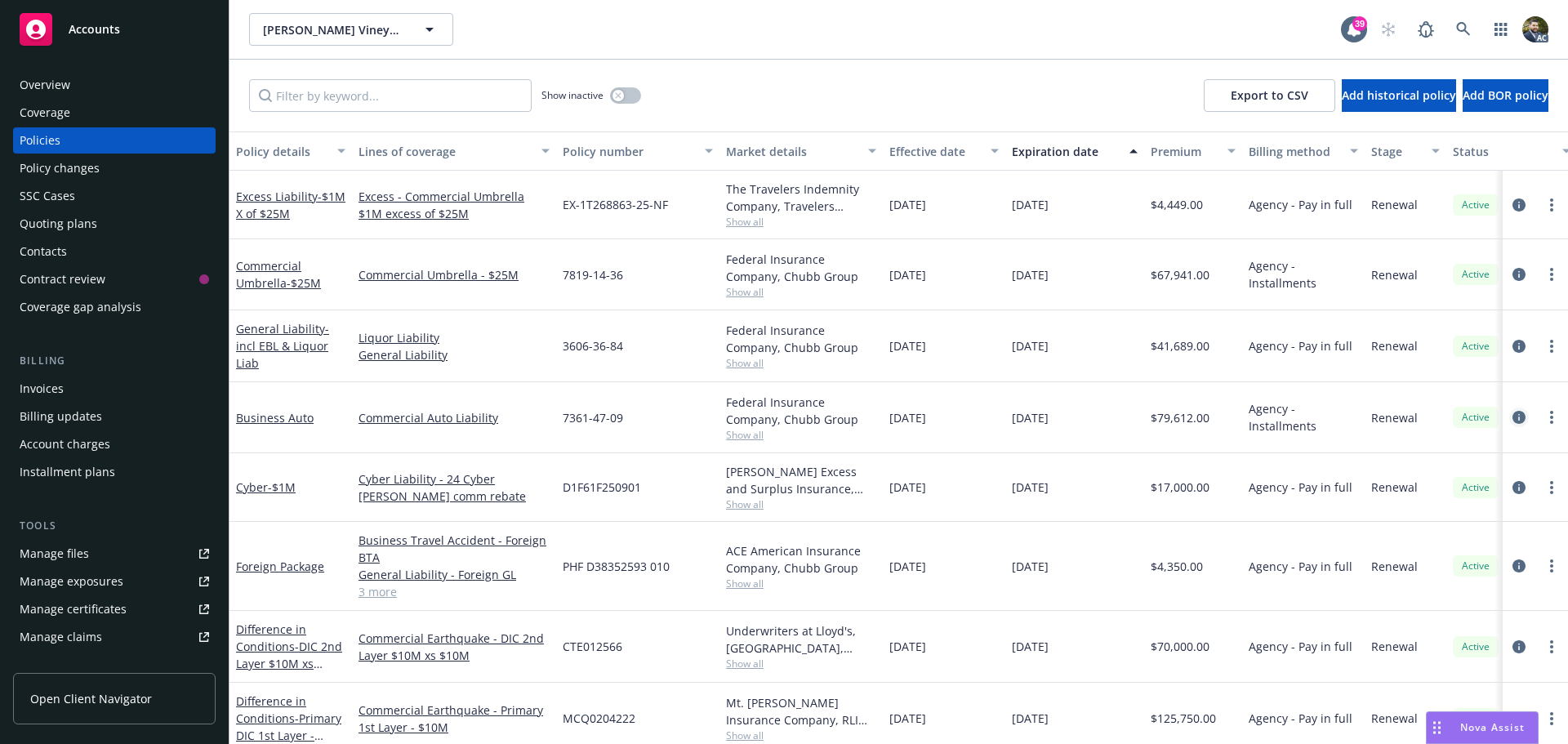
click at [1512, 417] on icon "circleInformation" at bounding box center [1519, 417] width 13 height 13
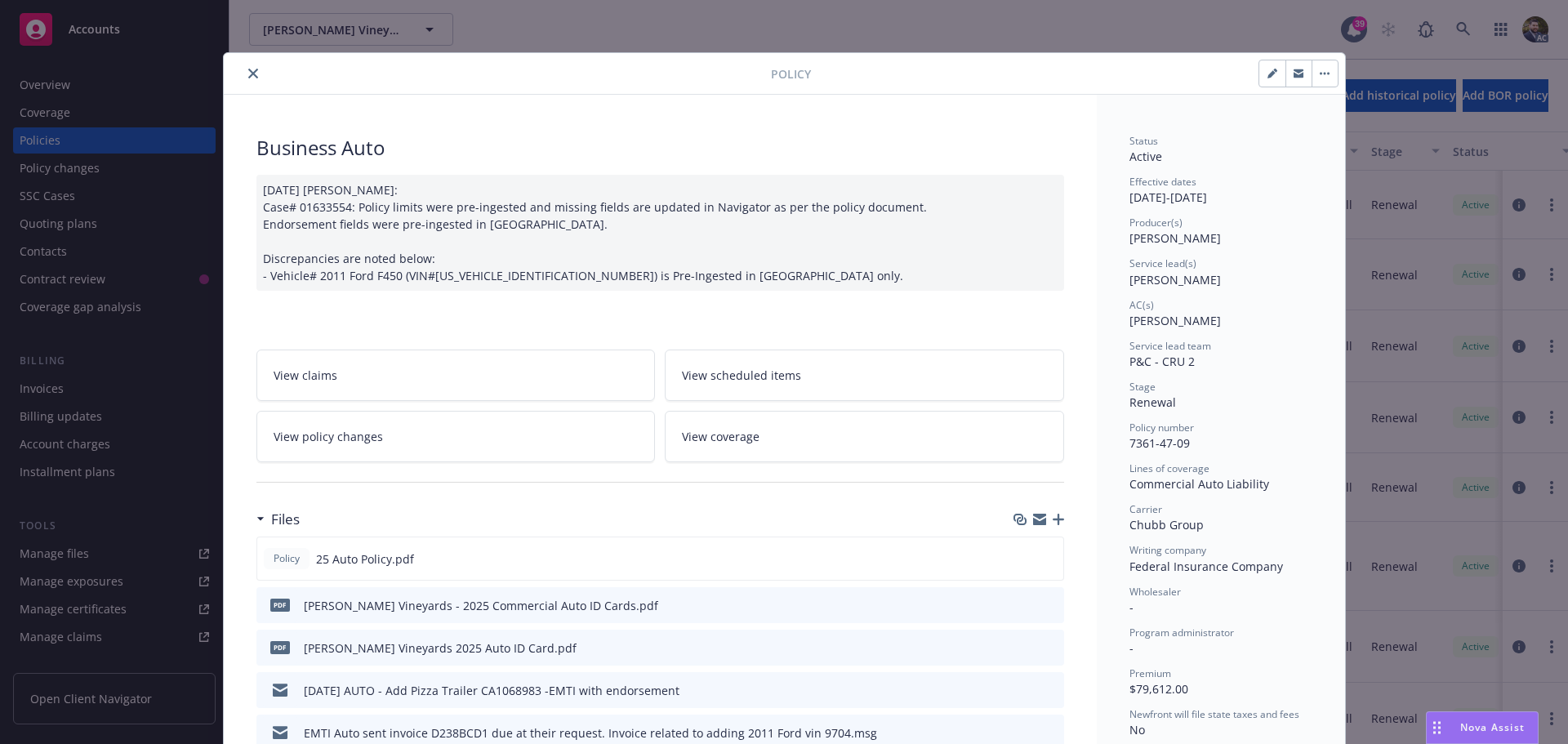
click at [248, 73] on icon "close" at bounding box center [253, 73] width 10 height 10
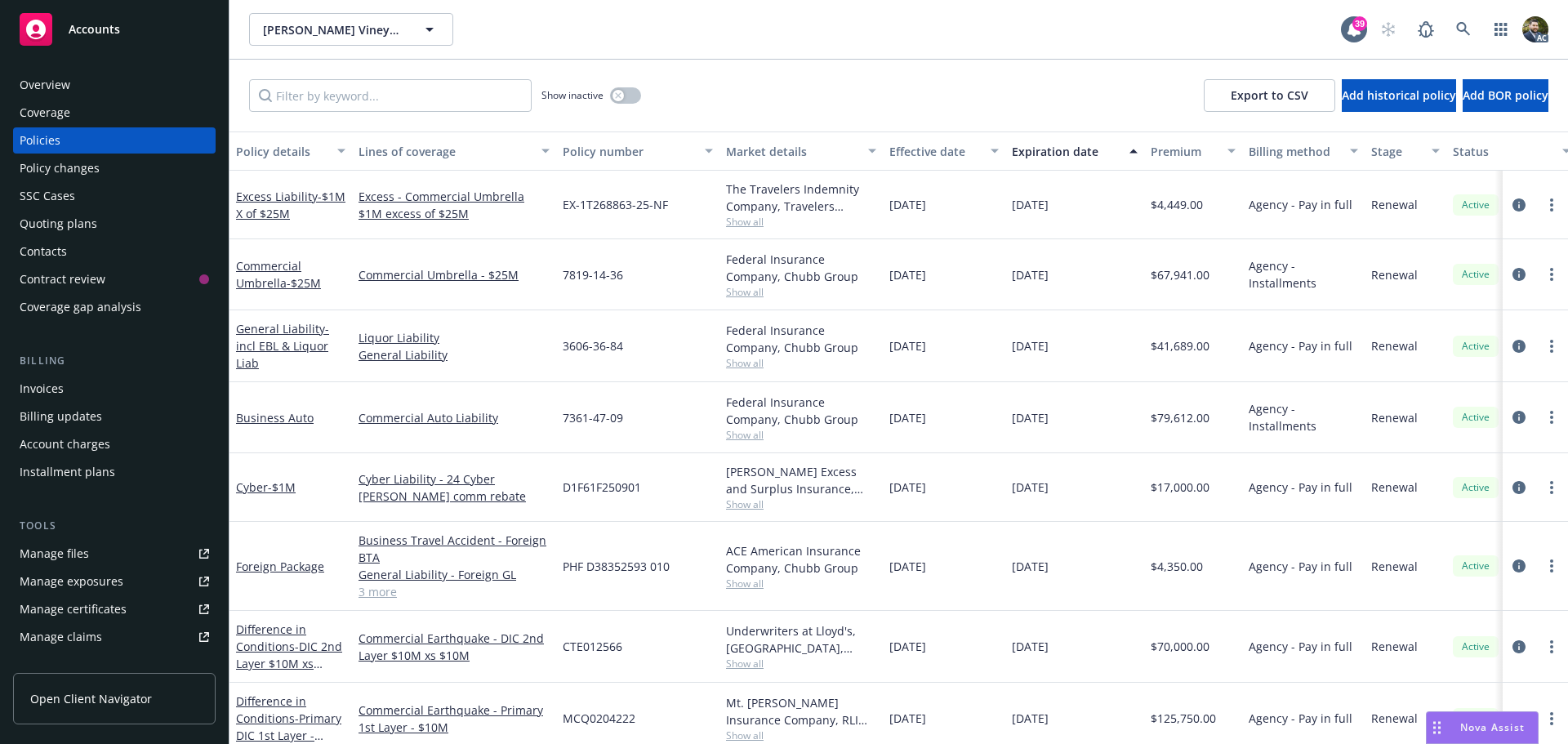
drag, startPoint x: 158, startPoint y: 81, endPoint x: 170, endPoint y: 86, distance: 13.0
click at [158, 81] on div "Overview" at bounding box center [114, 85] width 190 height 26
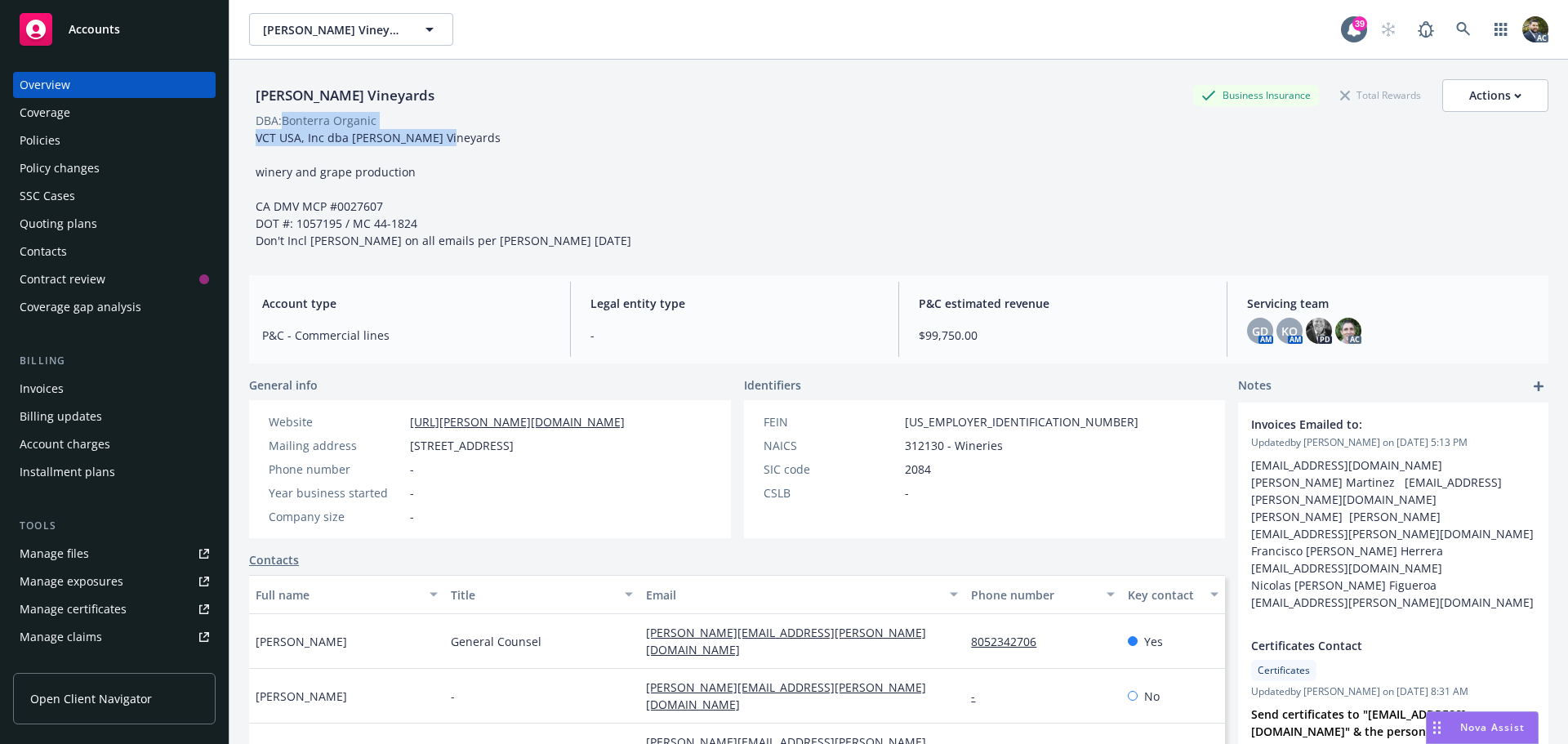
drag, startPoint x: 435, startPoint y: 137, endPoint x: 286, endPoint y: 121, distance: 149.9
click at [286, 121] on div "Fetzer Vineyards Business Insurance Total Rewards Actions DBA: Bonterra Organic…" at bounding box center [898, 164] width 1299 height 170
copy div "Bonterra Organic VCT USA, Inc dba Fetzer Vineyards"
click at [1456, 24] on icon at bounding box center [1462, 29] width 13 height 13
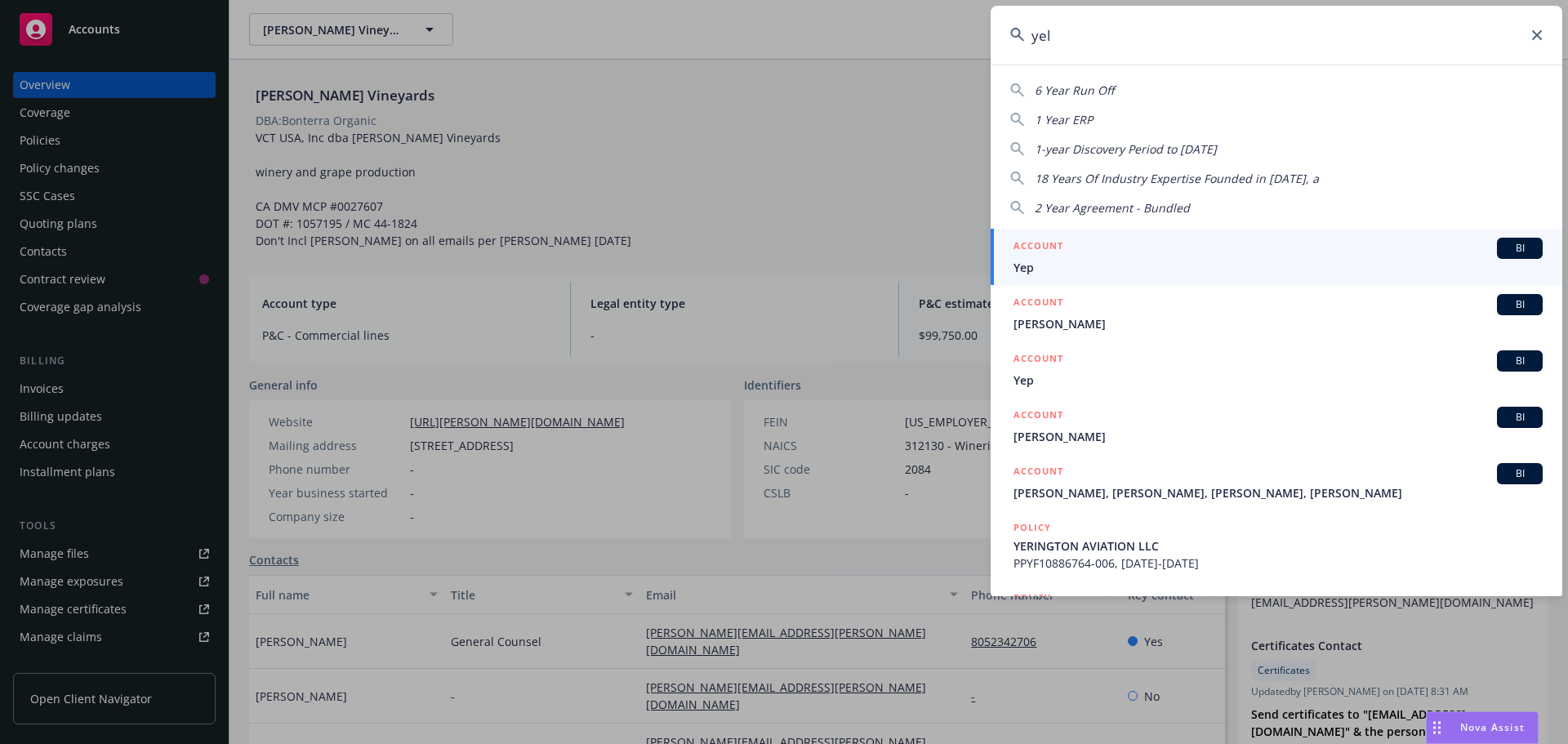
type input "yelp"
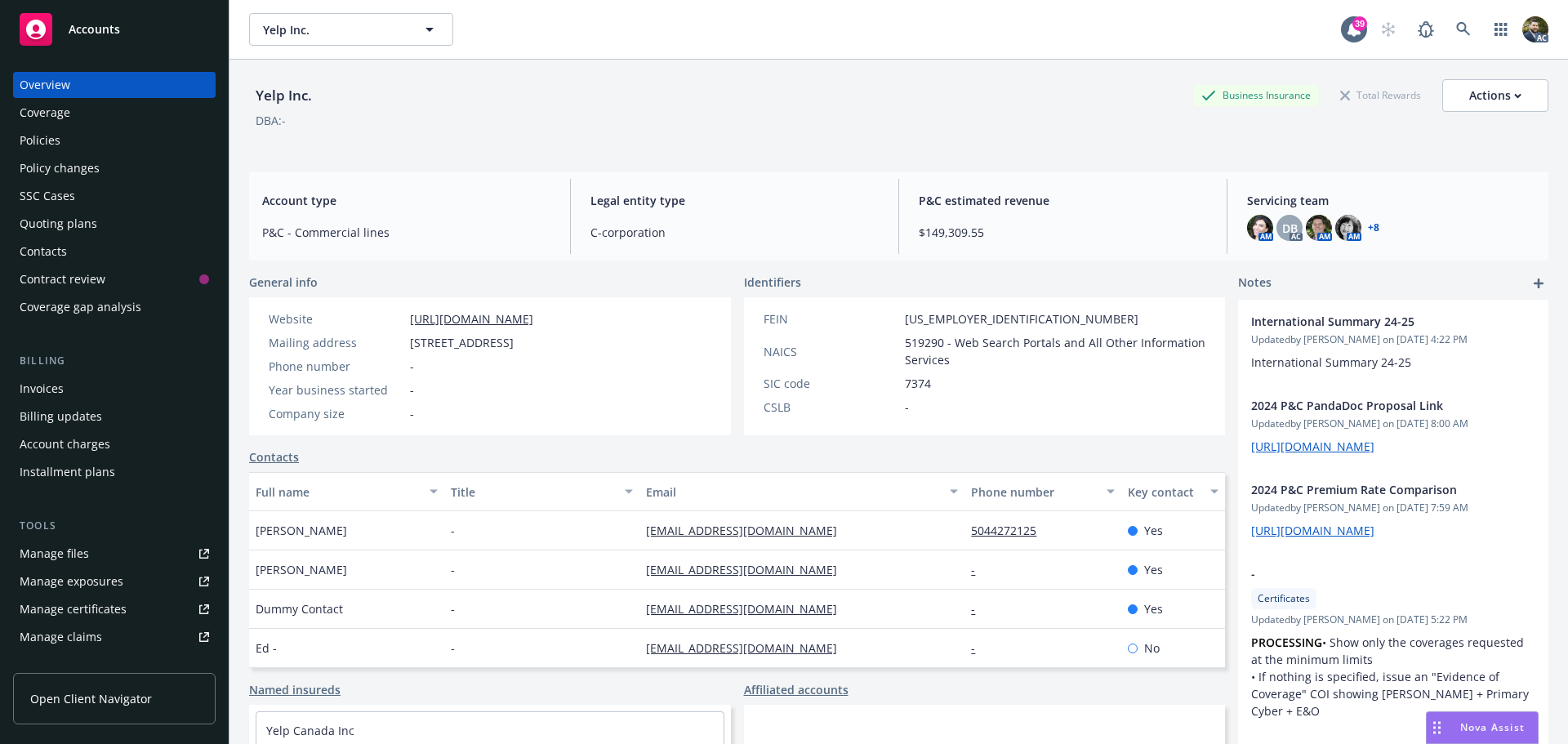
click at [47, 135] on div "Policies" at bounding box center [40, 140] width 40 height 26
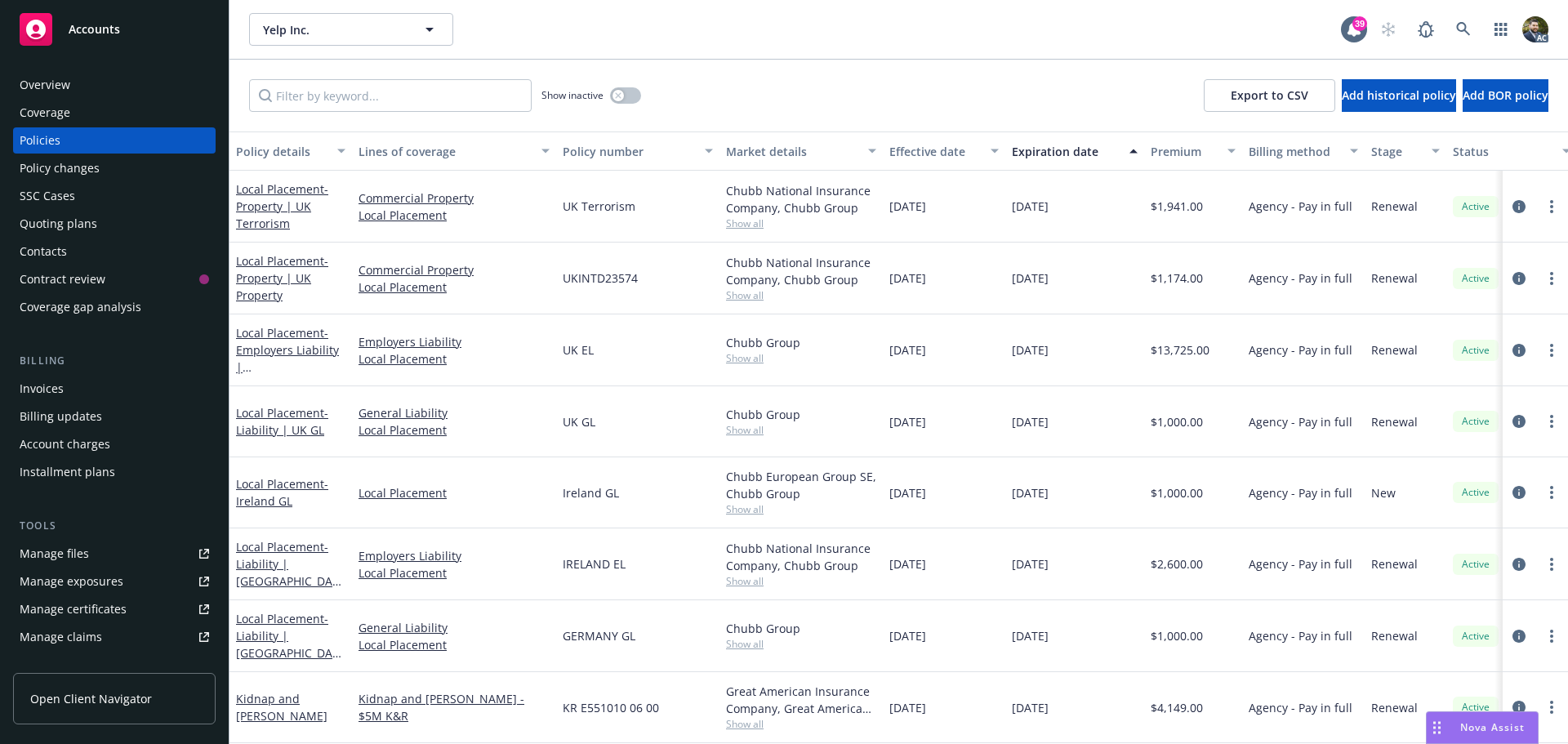
click at [292, 154] on div "Policy details" at bounding box center [281, 151] width 92 height 17
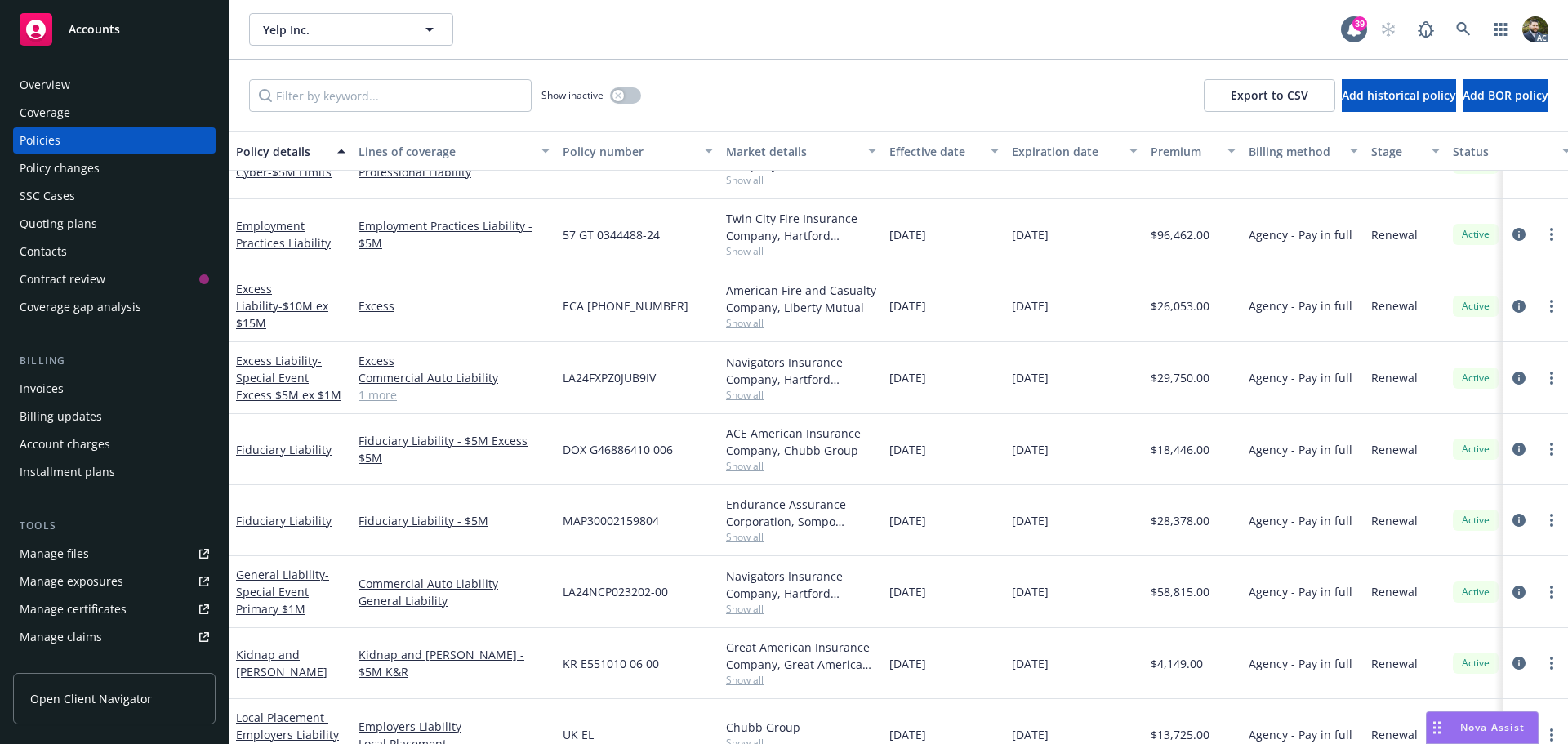
scroll to position [1209, 0]
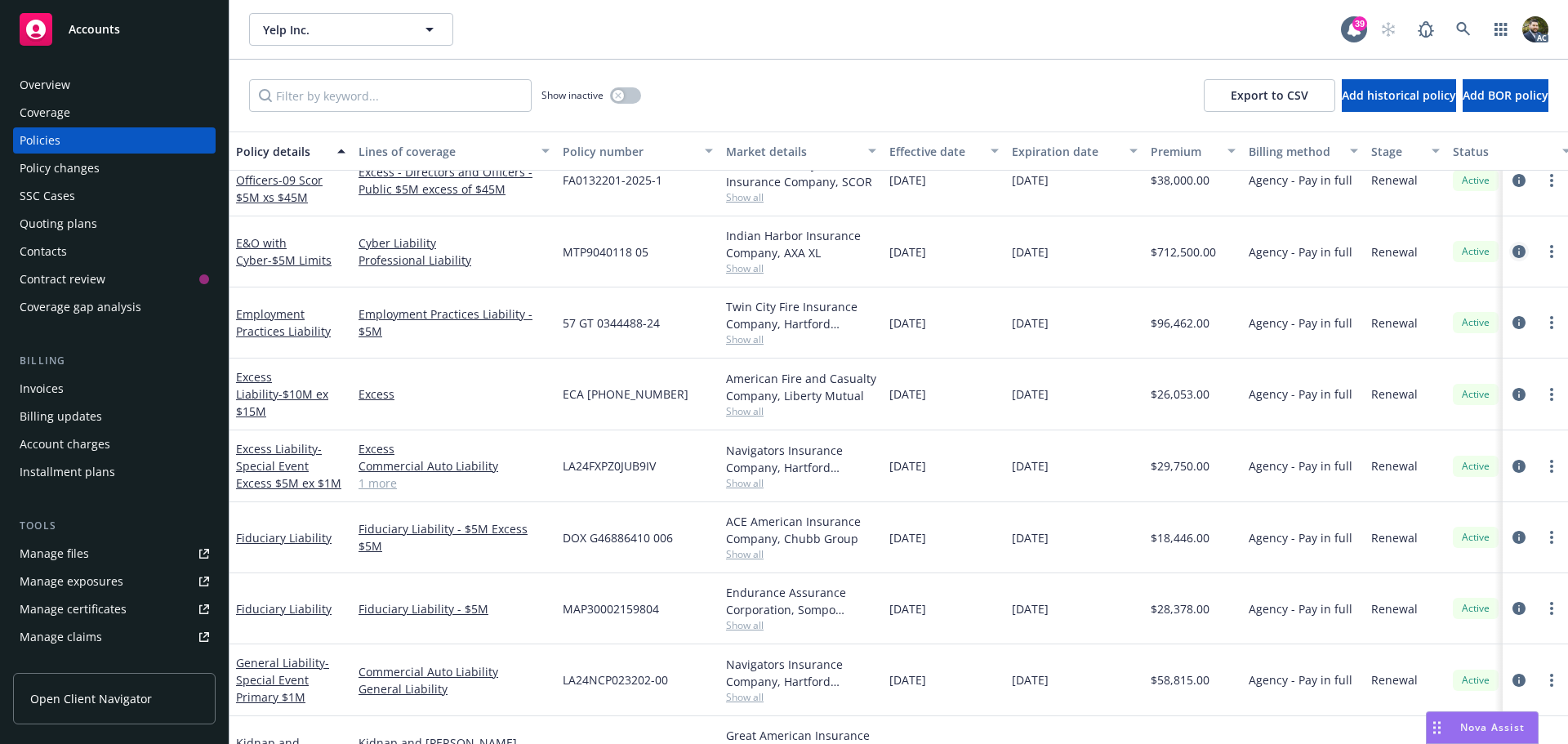
click at [1512, 250] on icon "circleInformation" at bounding box center [1519, 251] width 13 height 13
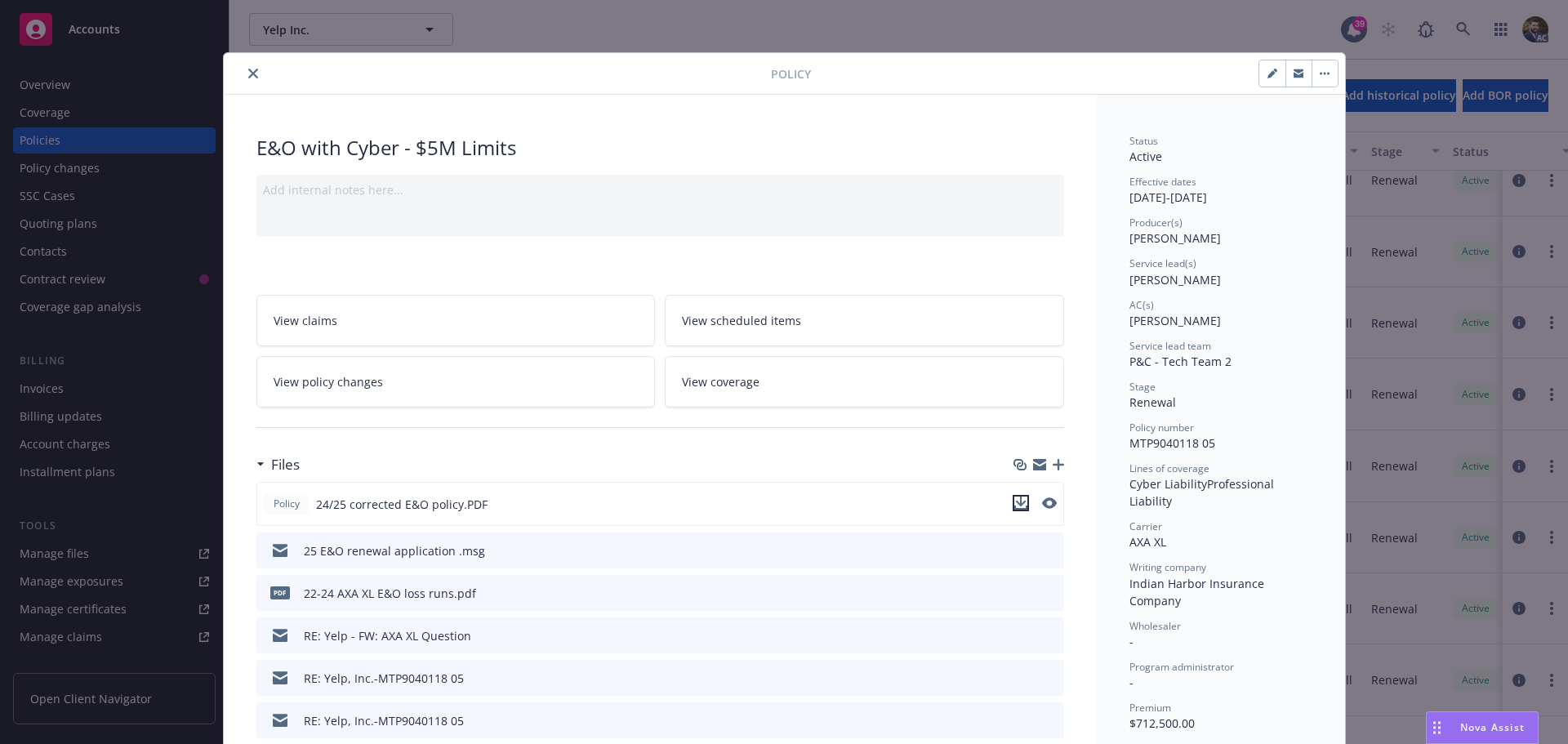
click at [1014, 503] on icon "download file" at bounding box center [1020, 503] width 13 height 13
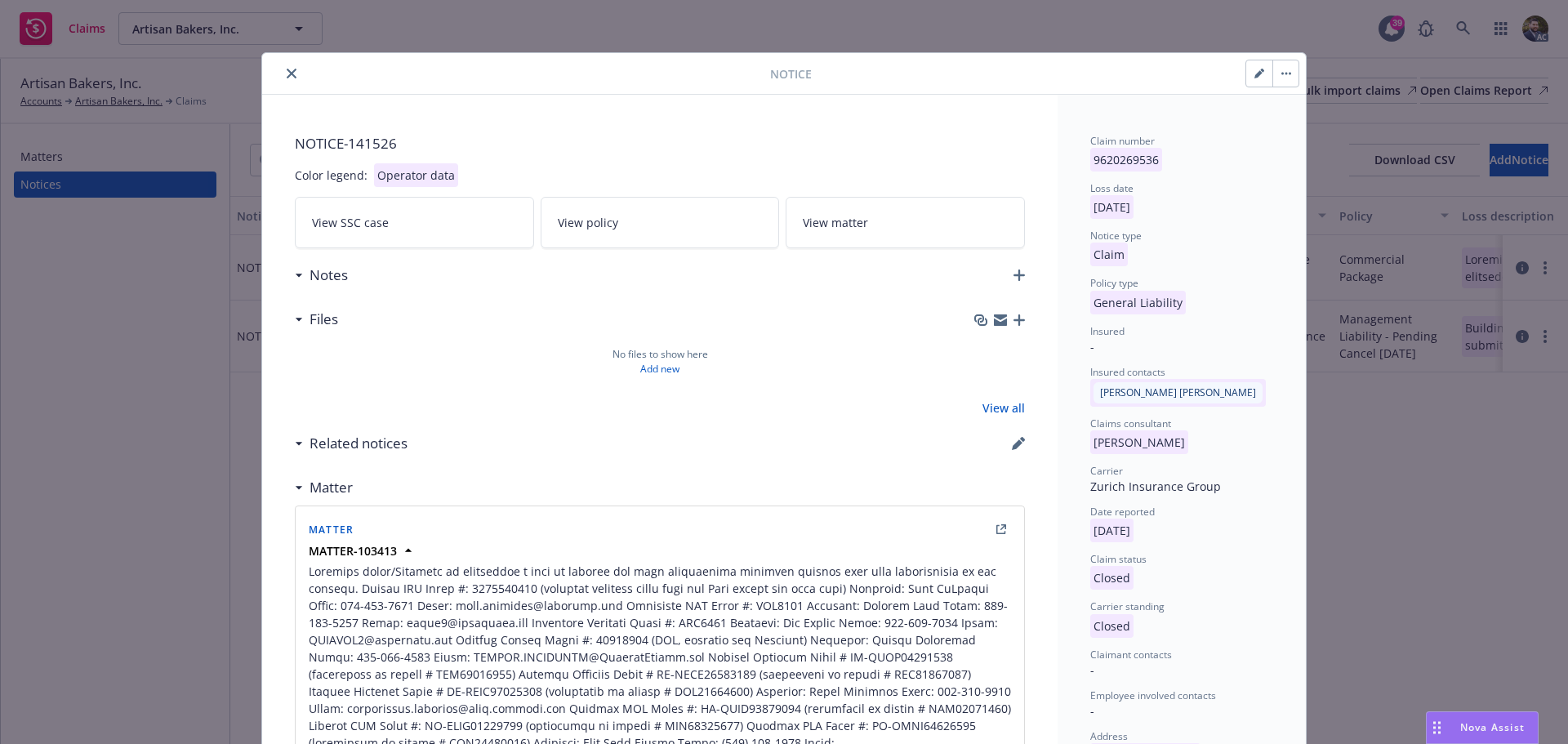
scroll to position [49, 0]
